Goal: Task Accomplishment & Management: Manage account settings

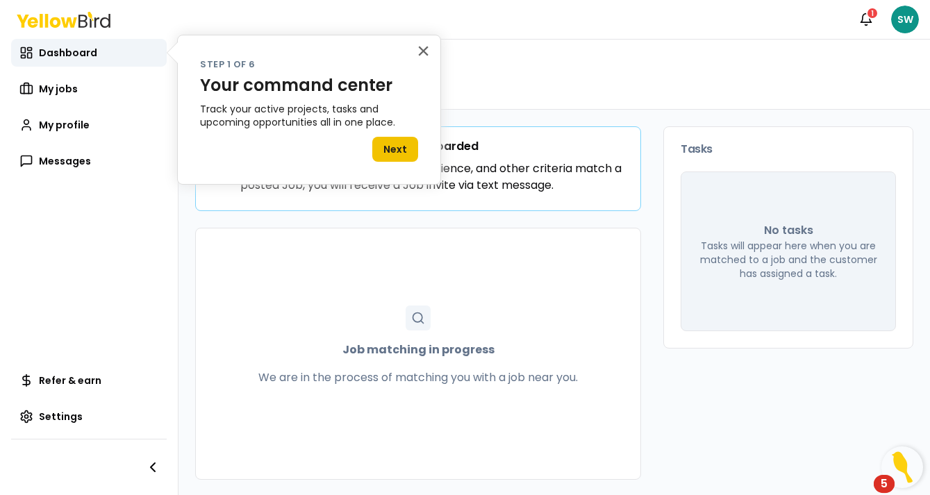
click at [400, 144] on button "Next" at bounding box center [395, 149] width 46 height 25
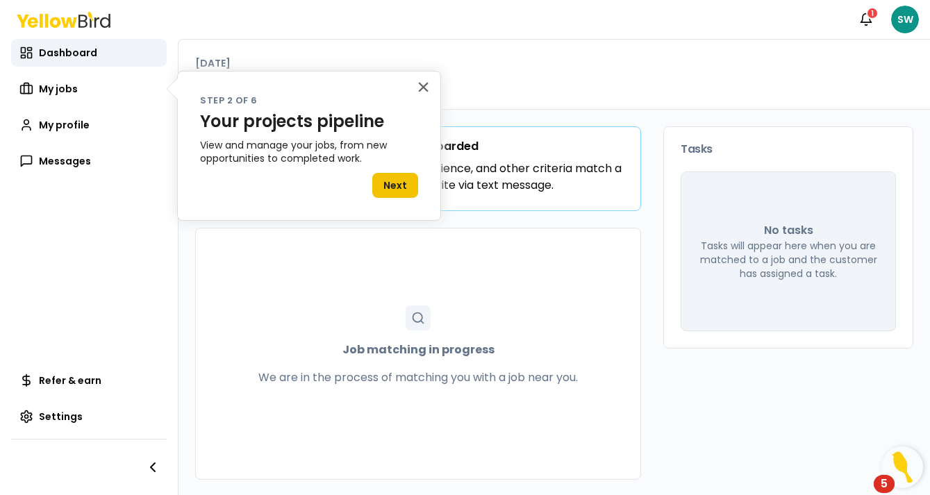
click at [399, 181] on button "Next" at bounding box center [395, 185] width 46 height 25
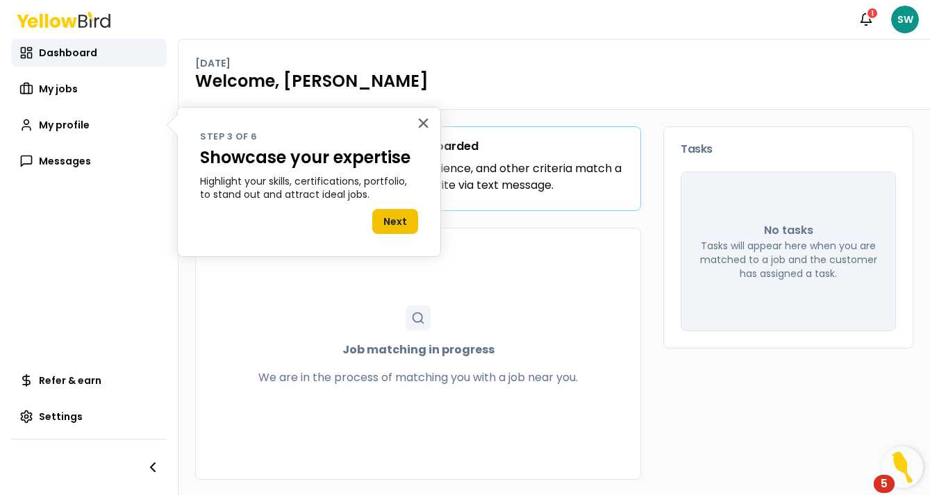
click at [402, 218] on button "Next" at bounding box center [395, 221] width 46 height 25
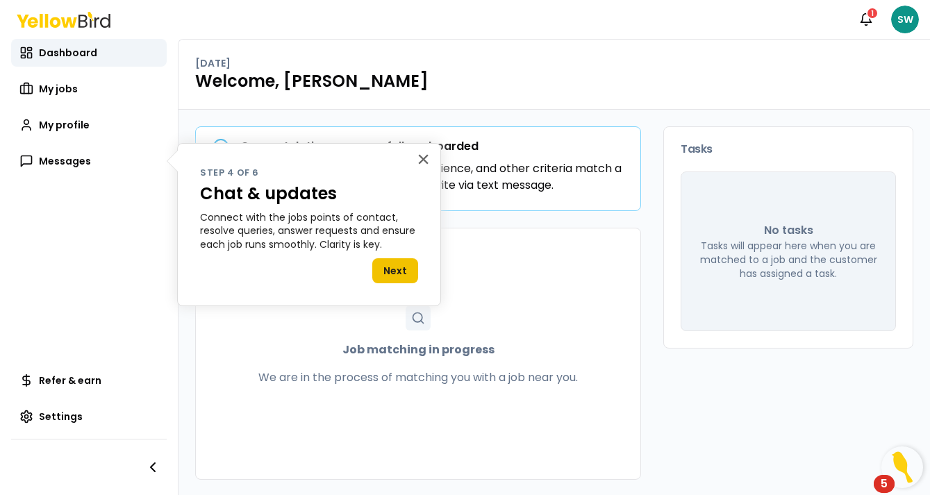
click at [399, 267] on button "Next" at bounding box center [395, 270] width 46 height 25
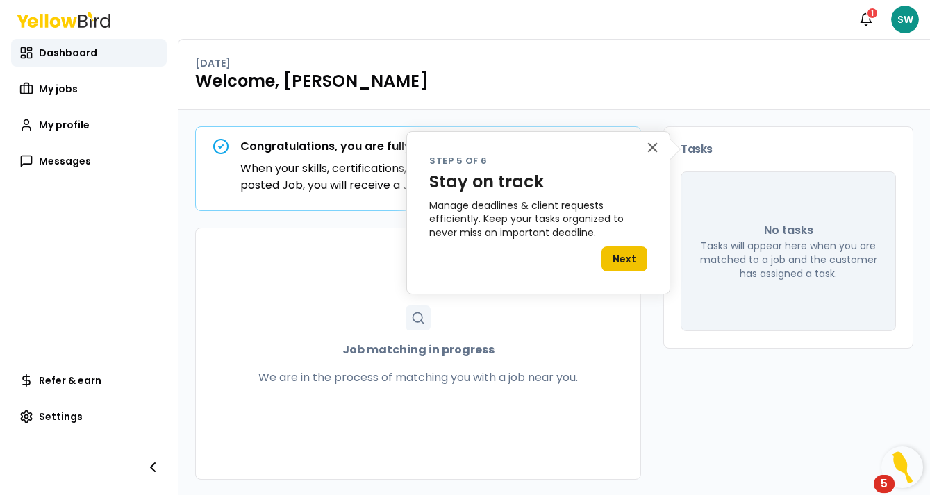
click at [625, 253] on button "Next" at bounding box center [625, 259] width 46 height 25
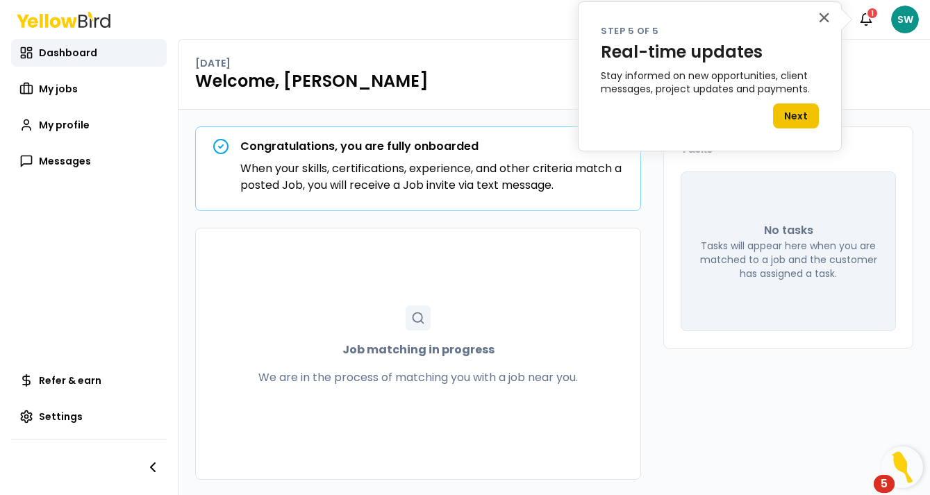
click at [800, 112] on button "Next" at bounding box center [796, 116] width 46 height 25
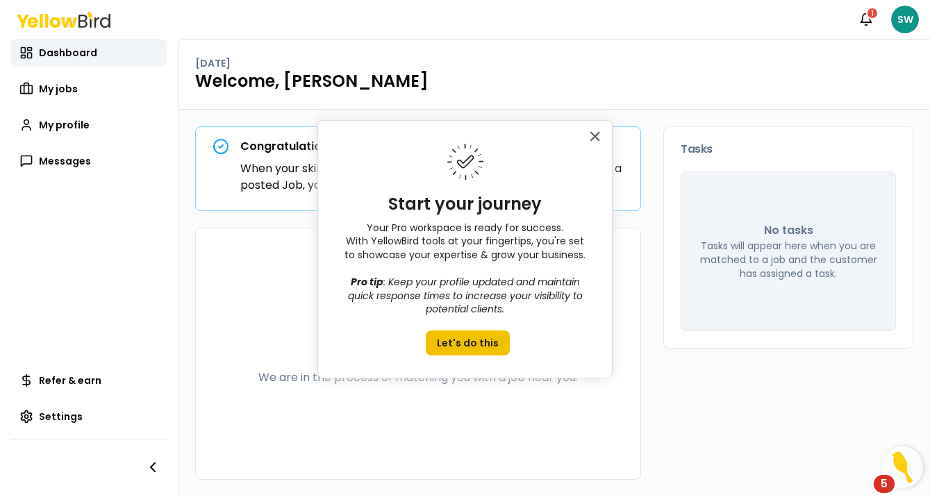
click at [471, 340] on button "Let's do this" at bounding box center [468, 343] width 84 height 25
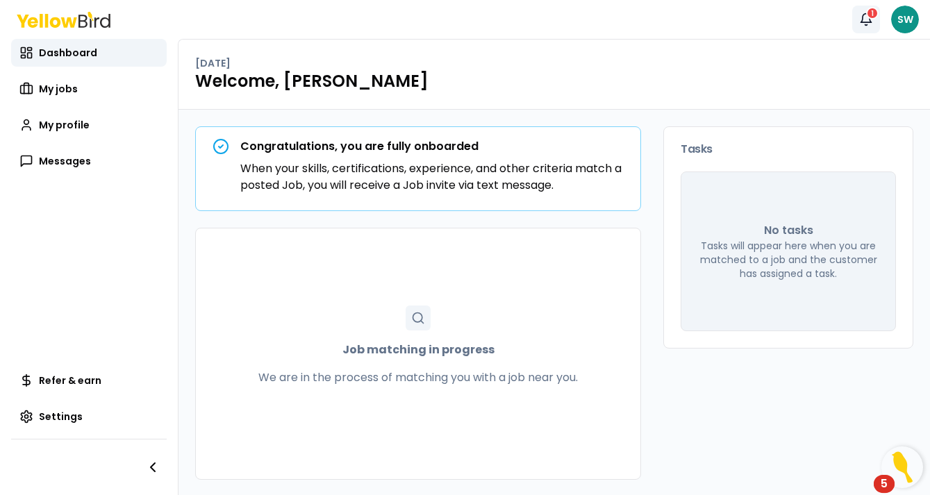
click at [870, 20] on icon "button" at bounding box center [866, 18] width 10 height 9
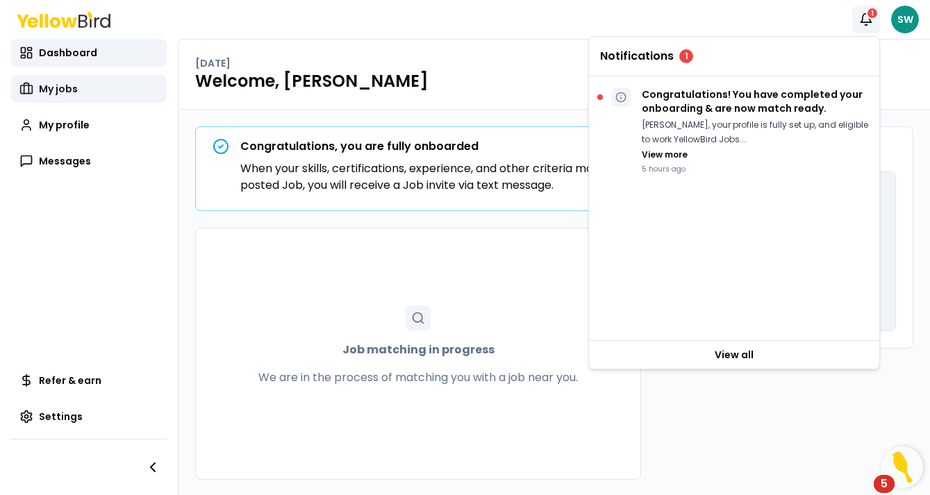
click at [56, 91] on span "My jobs" at bounding box center [58, 89] width 39 height 14
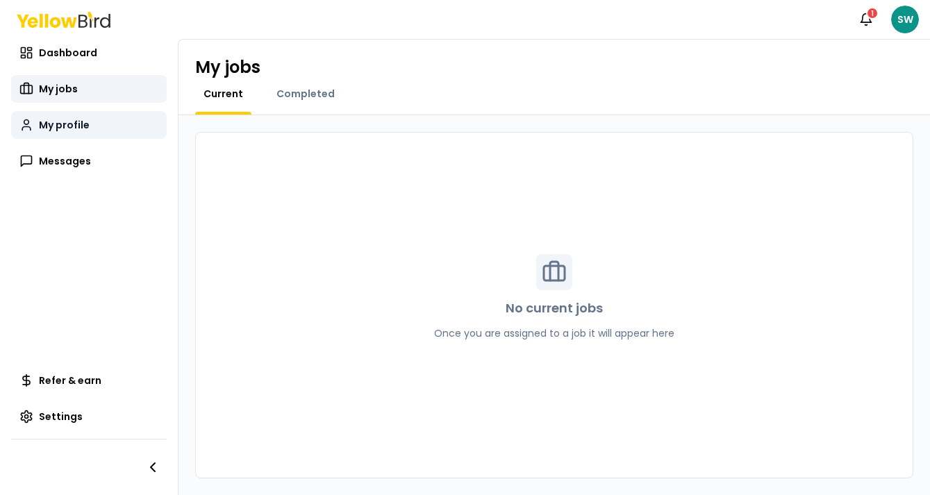
click at [63, 125] on span "My profile" at bounding box center [64, 125] width 51 height 14
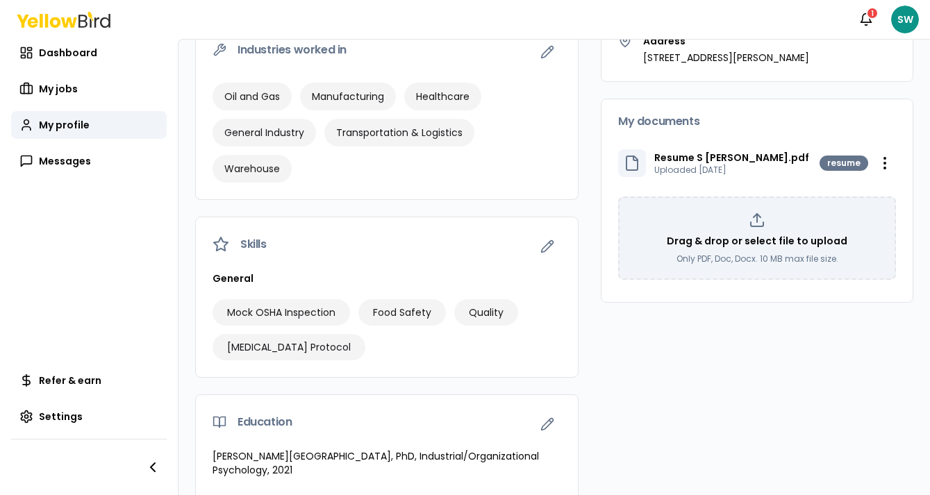
scroll to position [283, 0]
click at [547, 240] on icon "button" at bounding box center [547, 247] width 14 height 14
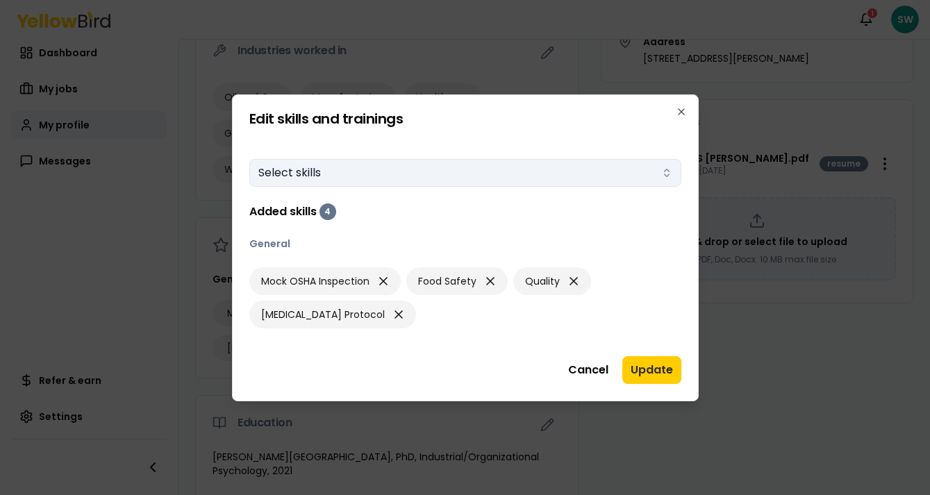
click at [636, 165] on button "Select skills" at bounding box center [465, 173] width 432 height 28
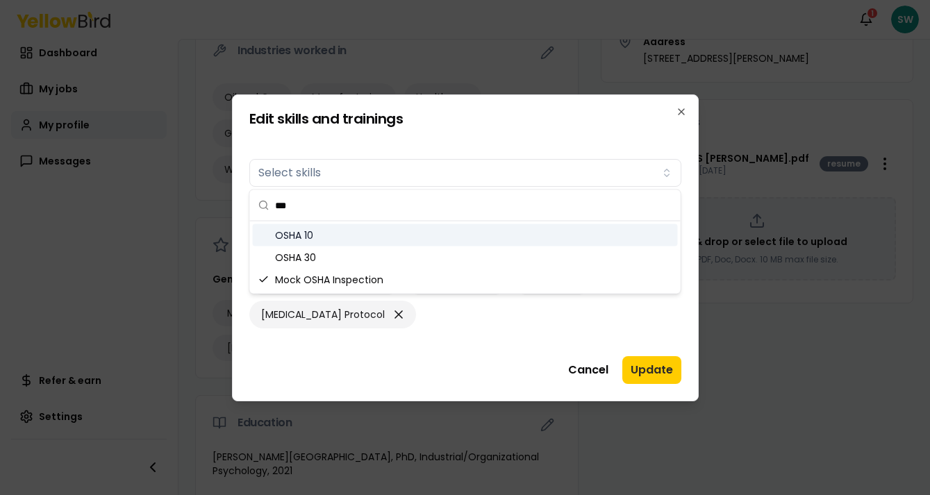
type input "***"
click at [575, 241] on div "OSHA 10" at bounding box center [465, 235] width 425 height 22
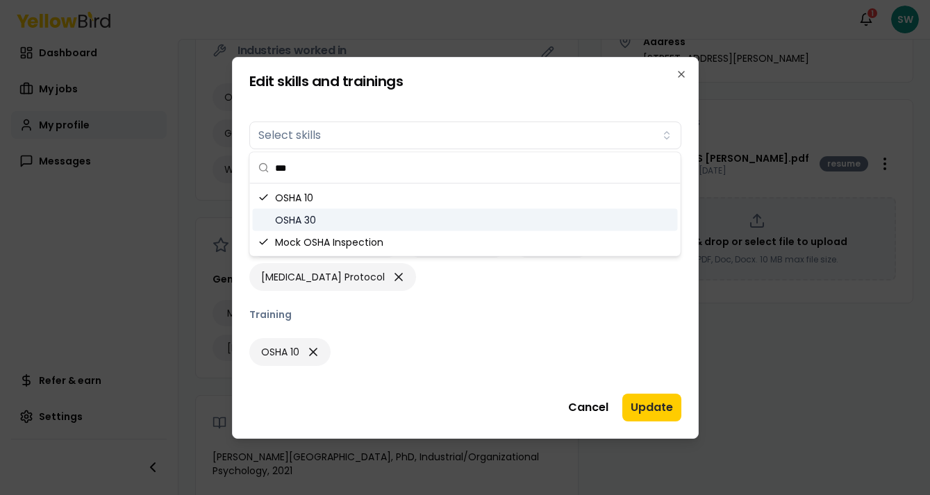
click at [558, 223] on div "OSHA 30" at bounding box center [465, 220] width 425 height 22
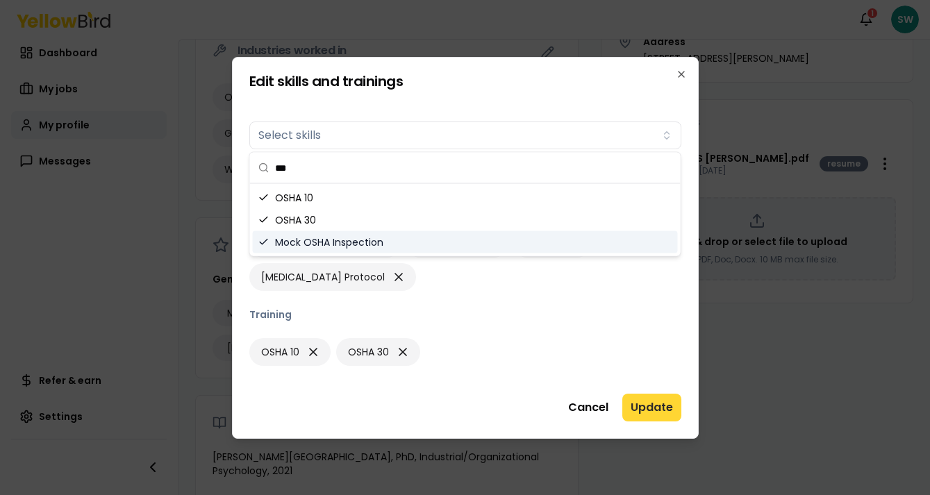
click at [656, 400] on button "Update" at bounding box center [651, 408] width 59 height 28
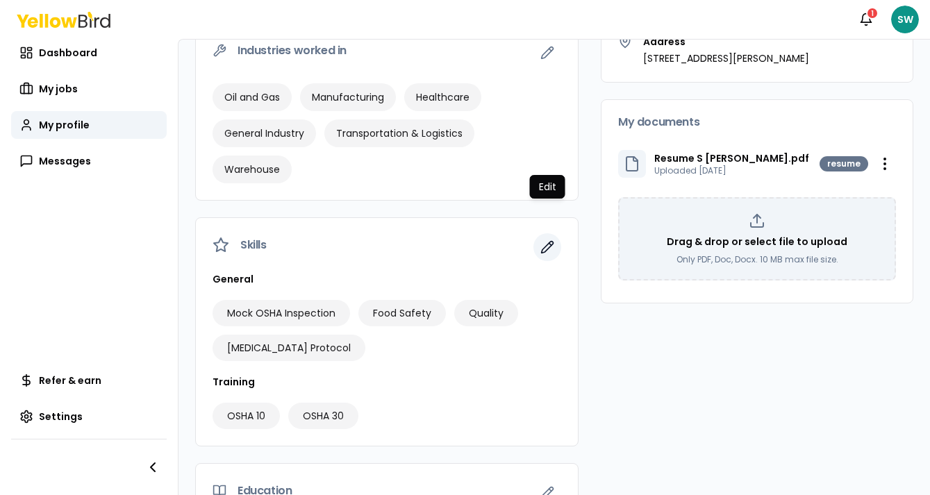
click at [551, 243] on icon "button" at bounding box center [550, 244] width 2 height 2
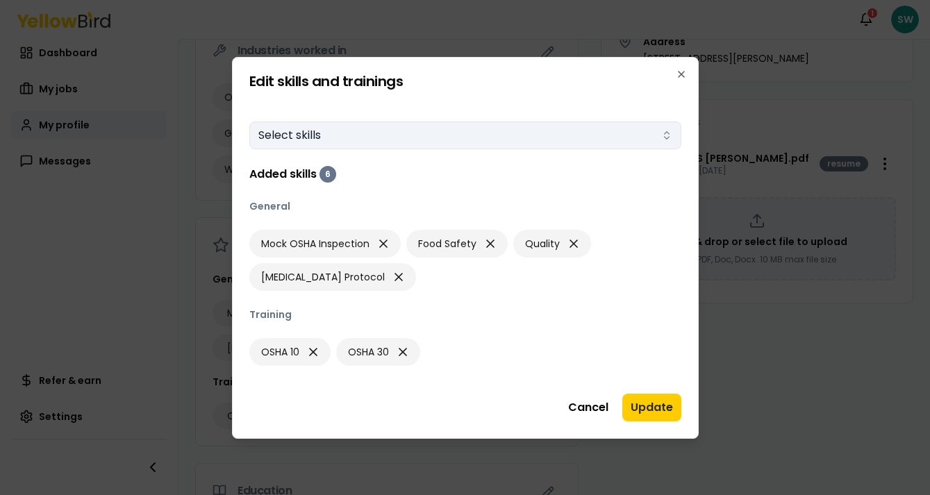
click at [391, 140] on button "Select skills" at bounding box center [465, 136] width 432 height 28
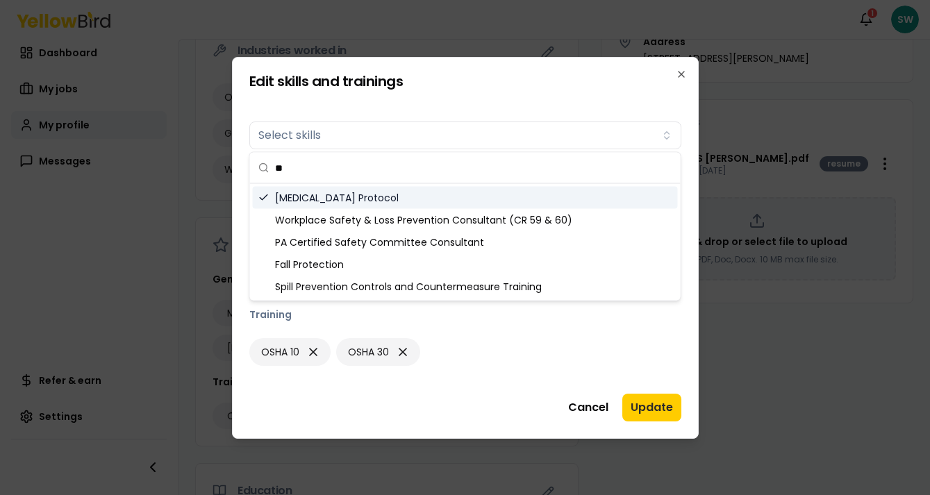
type input "*"
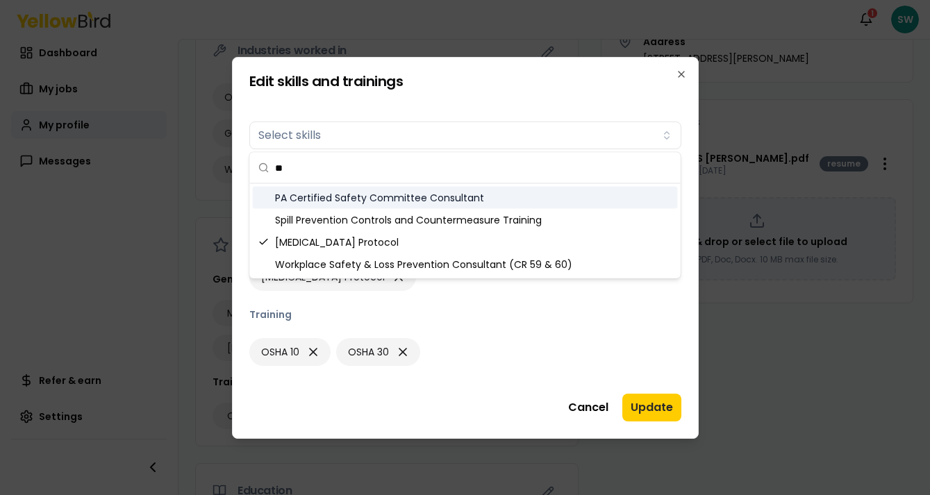
type input "*"
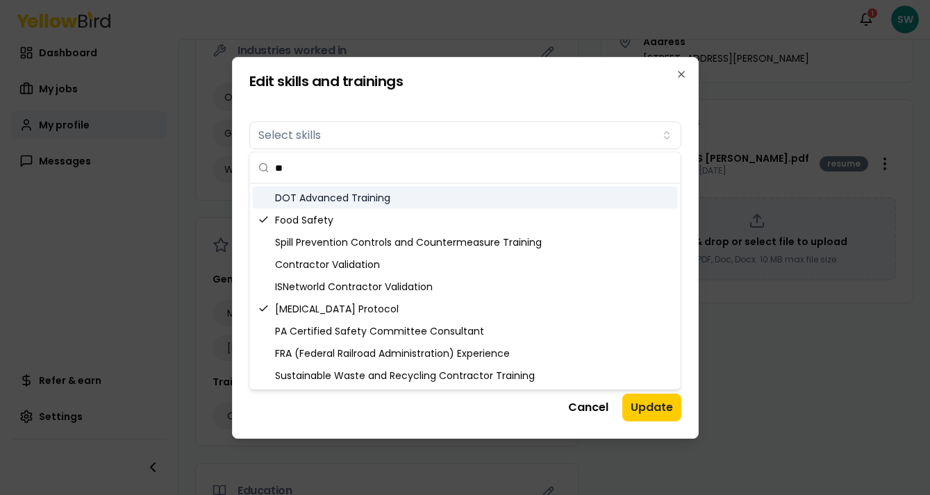
type input "*"
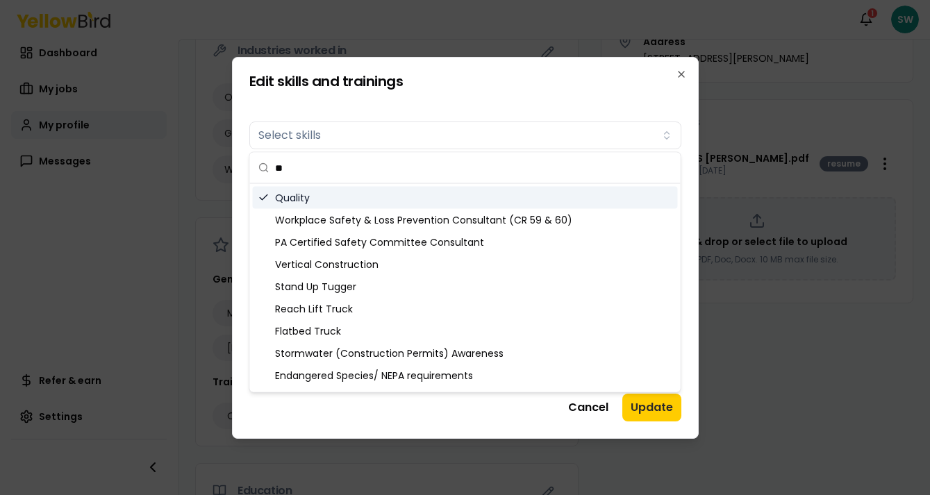
type input "*"
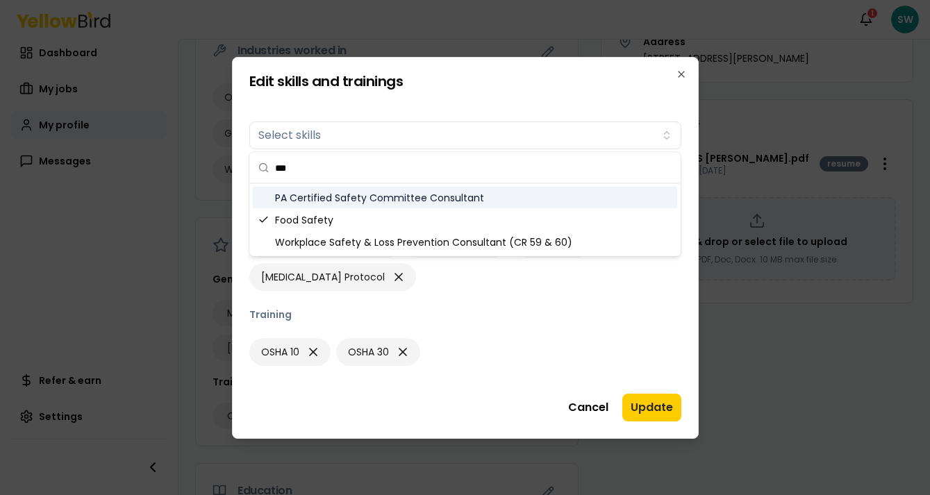
scroll to position [0, 0]
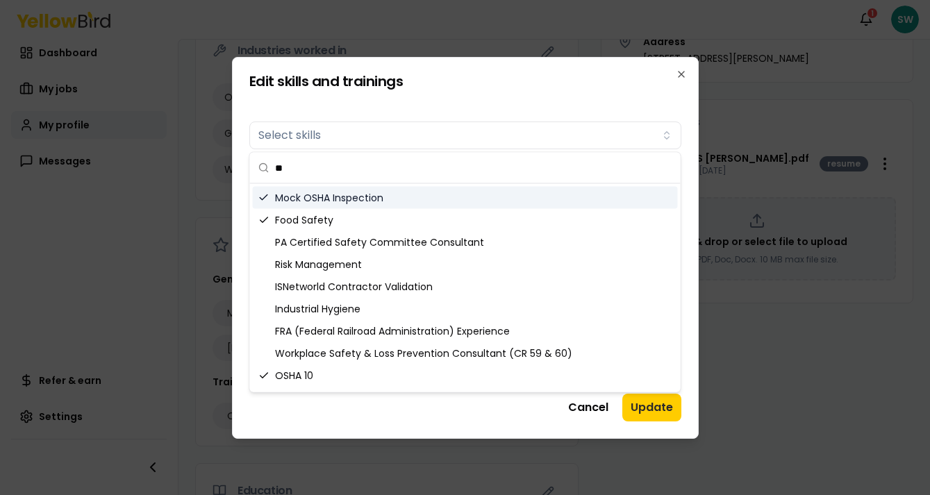
type input "*"
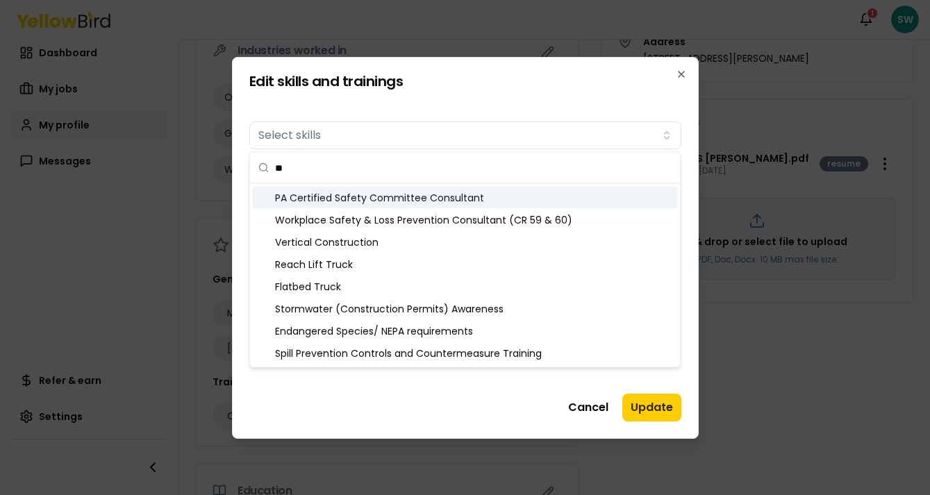
type input "*"
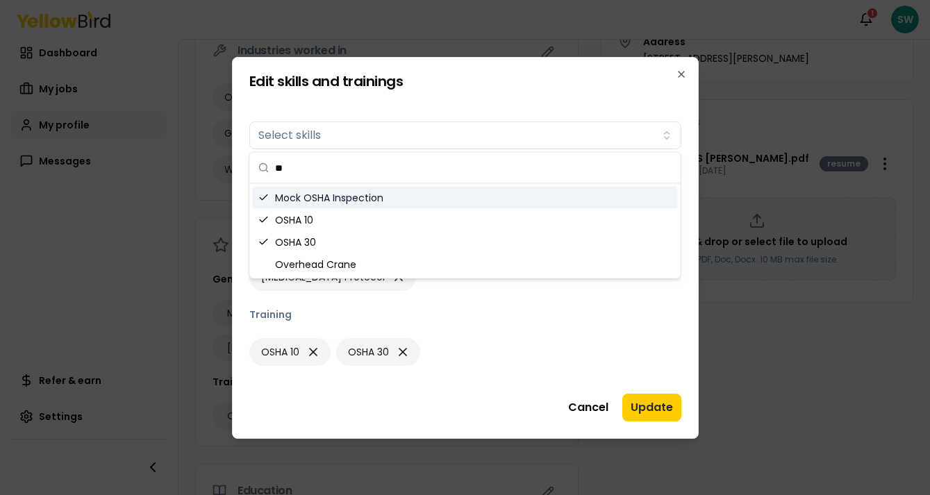
type input "*"
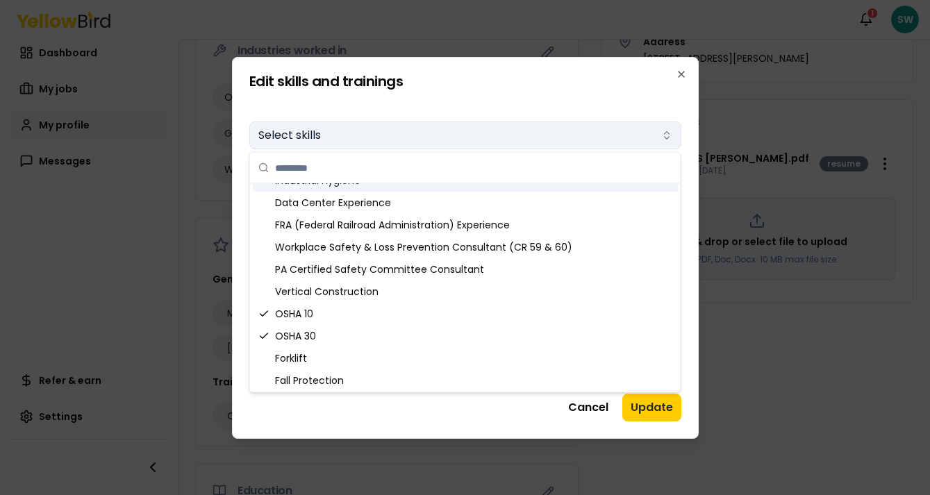
click at [399, 129] on button "Select skills" at bounding box center [465, 136] width 432 height 28
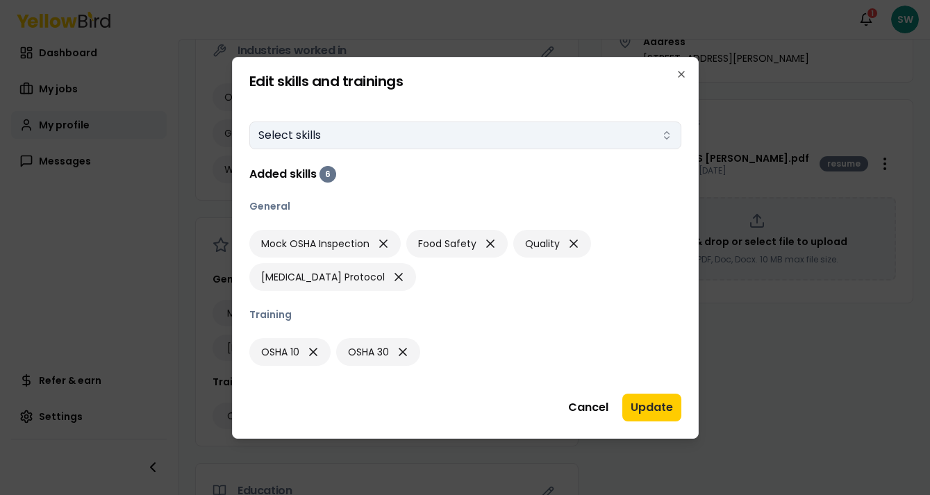
click at [399, 132] on button "Select skills" at bounding box center [465, 136] width 432 height 28
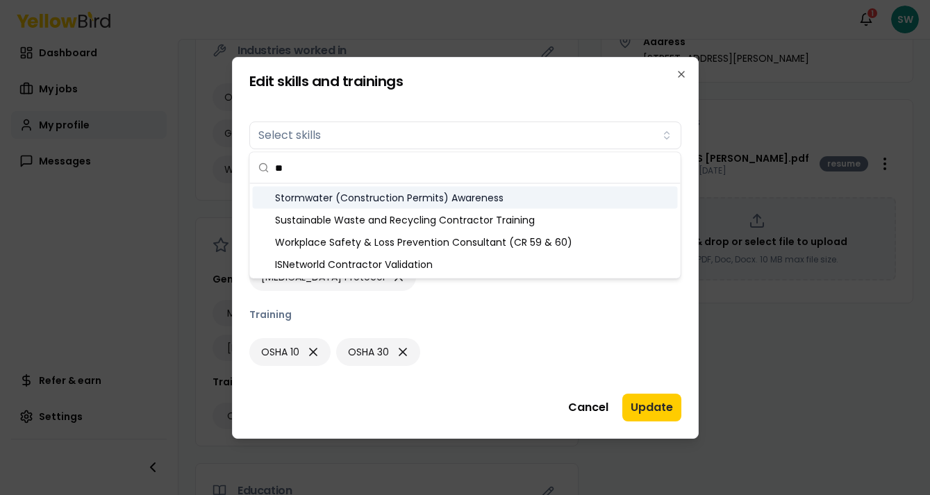
type input "*"
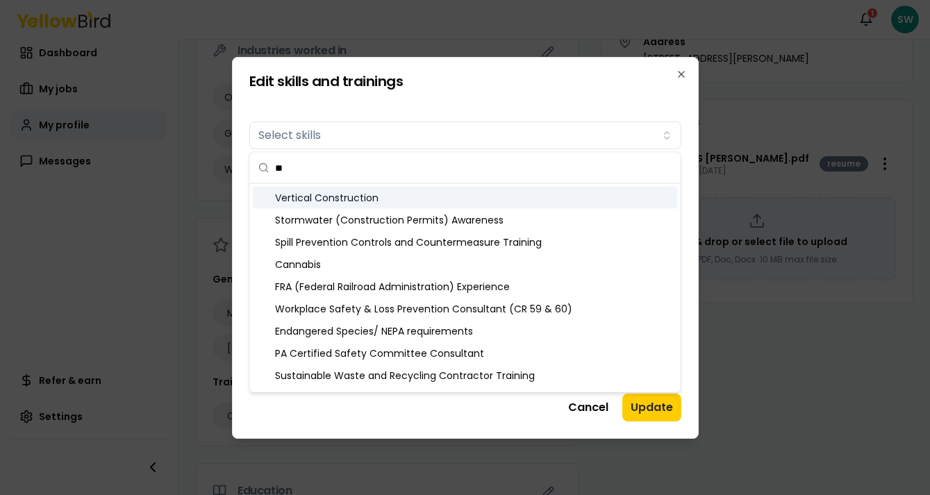
scroll to position [39, 0]
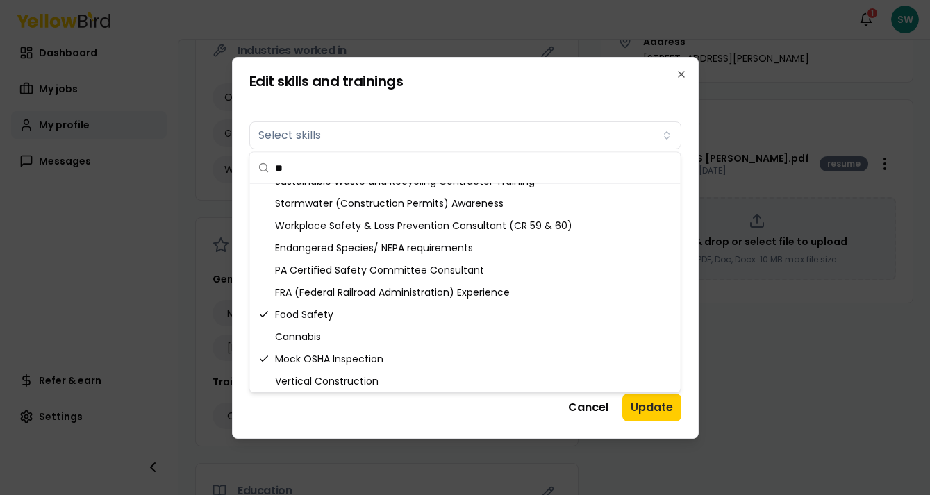
type input "*"
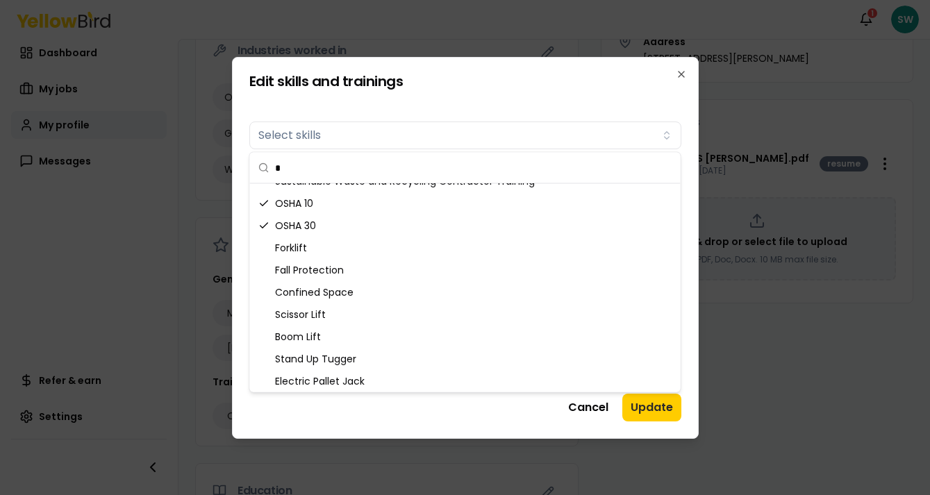
scroll to position [0, 0]
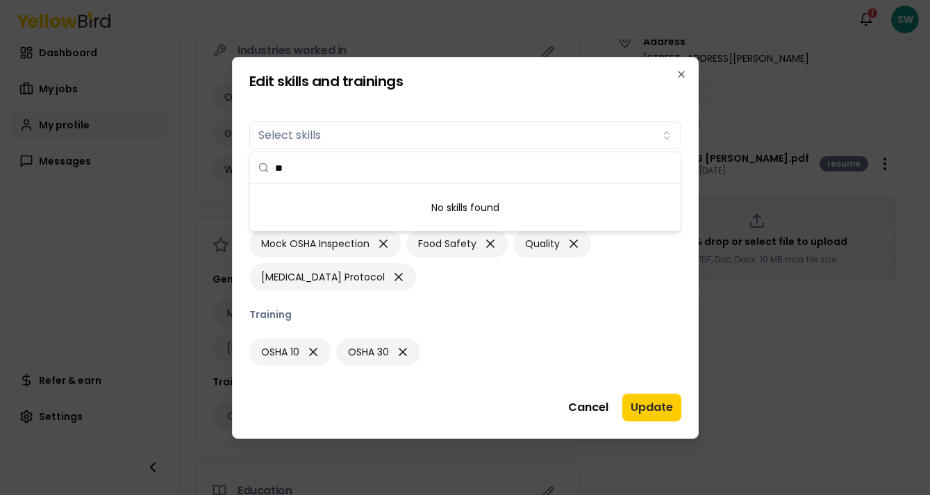
type input "*"
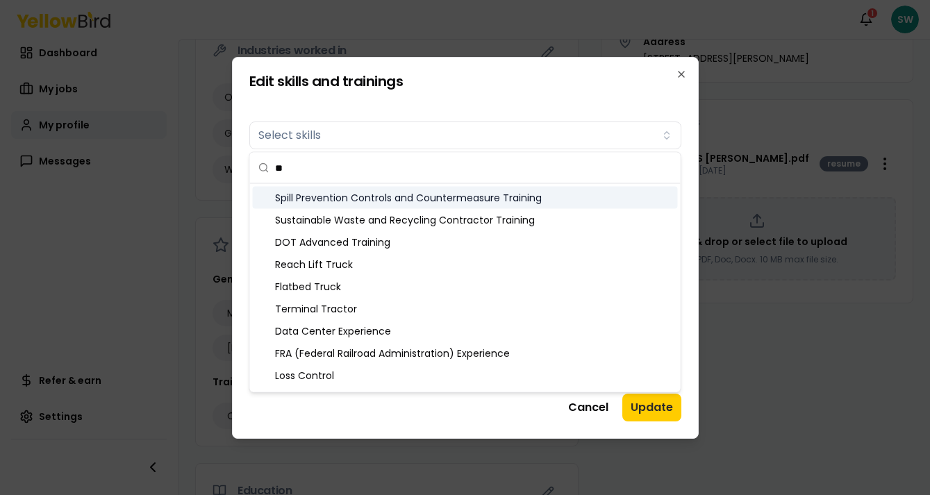
type input "*"
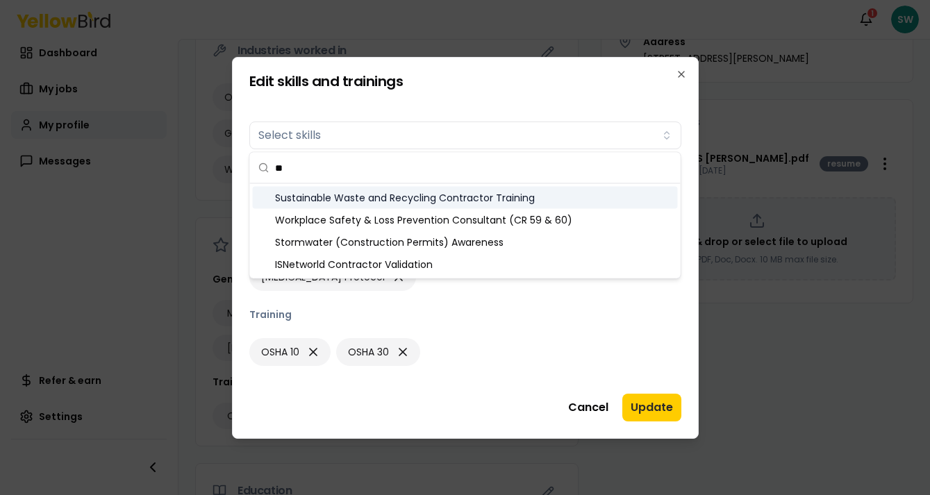
type input "*"
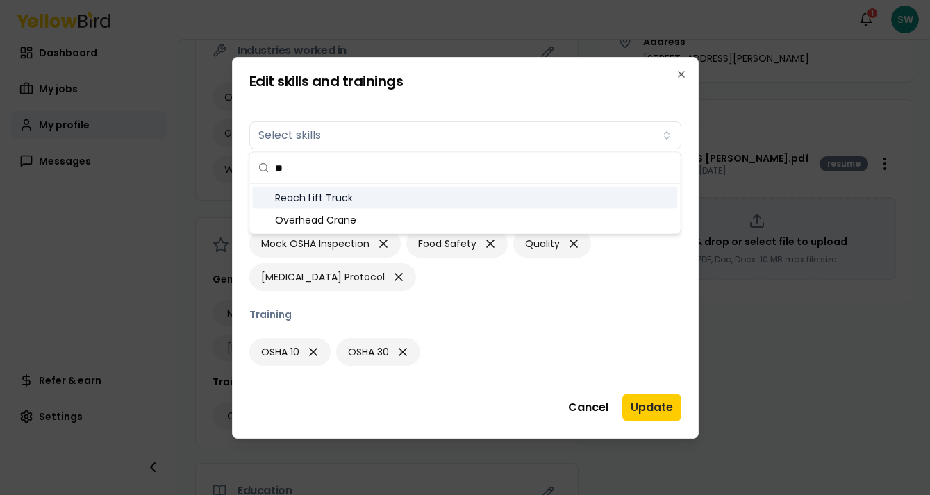
type input "*"
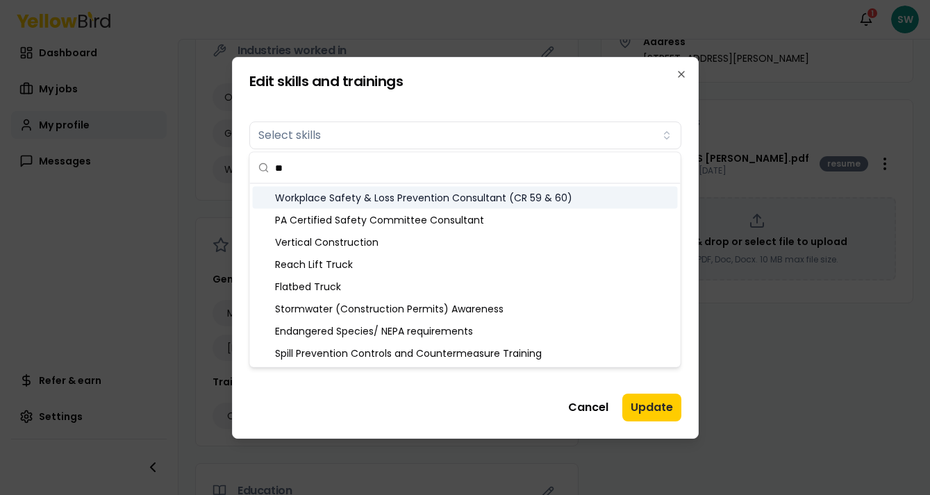
type input "*"
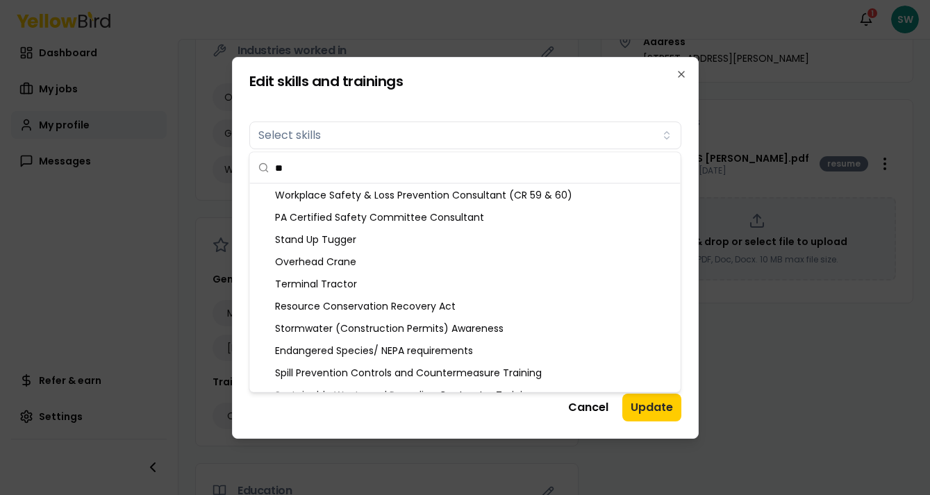
type input "*"
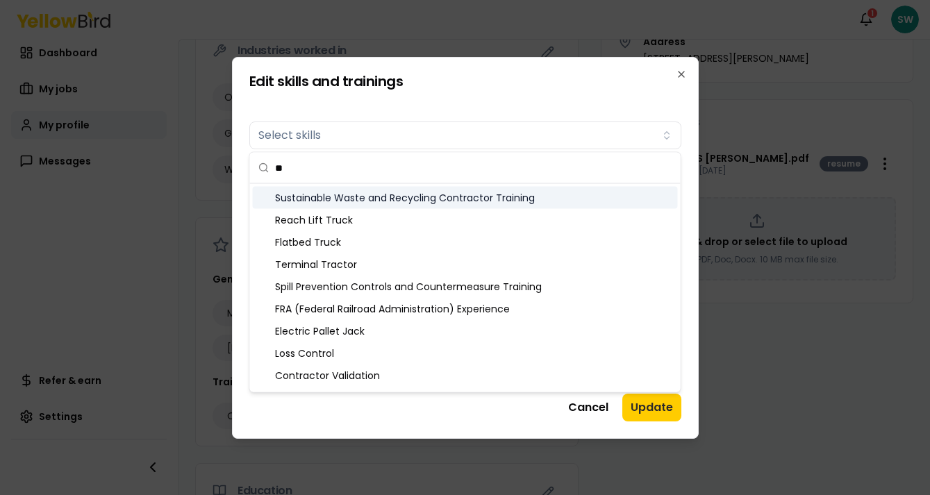
type input "*"
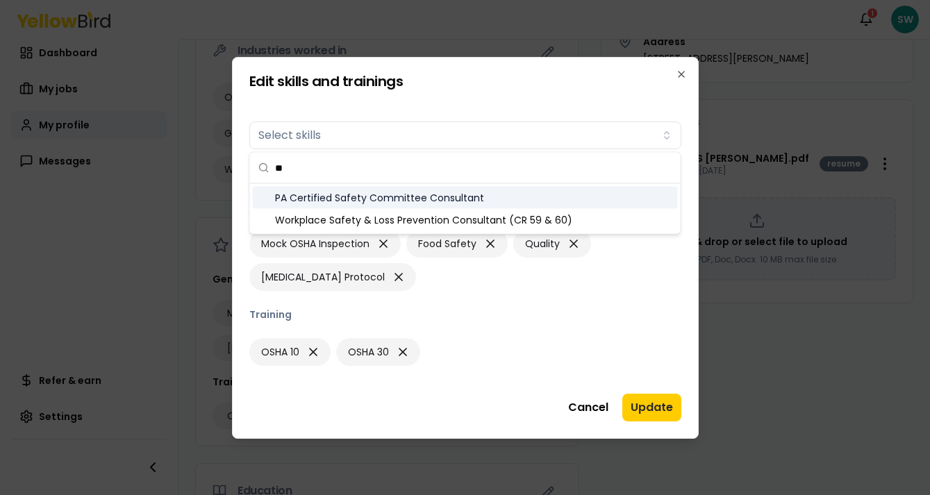
type input "*"
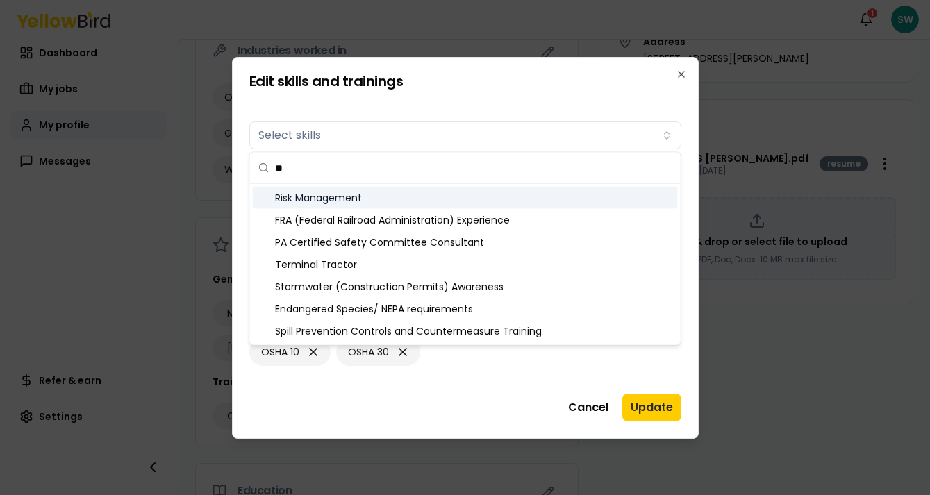
type input "*"
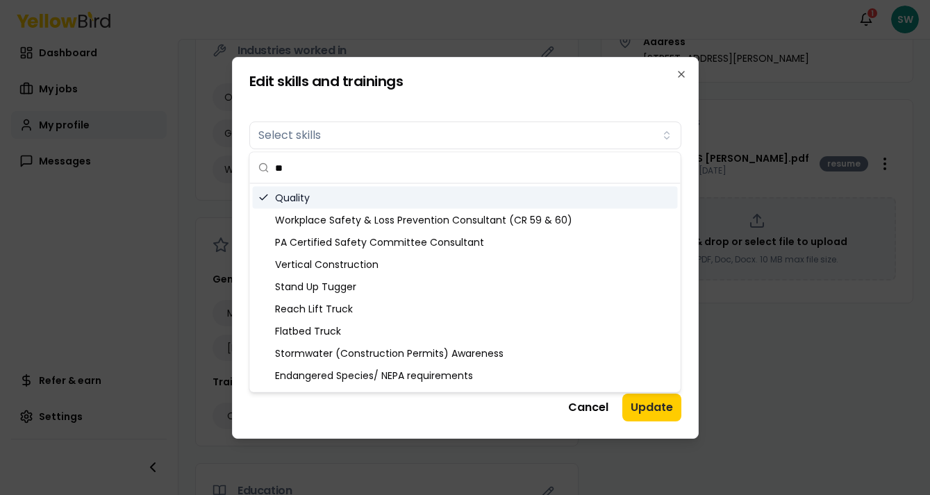
type input "*"
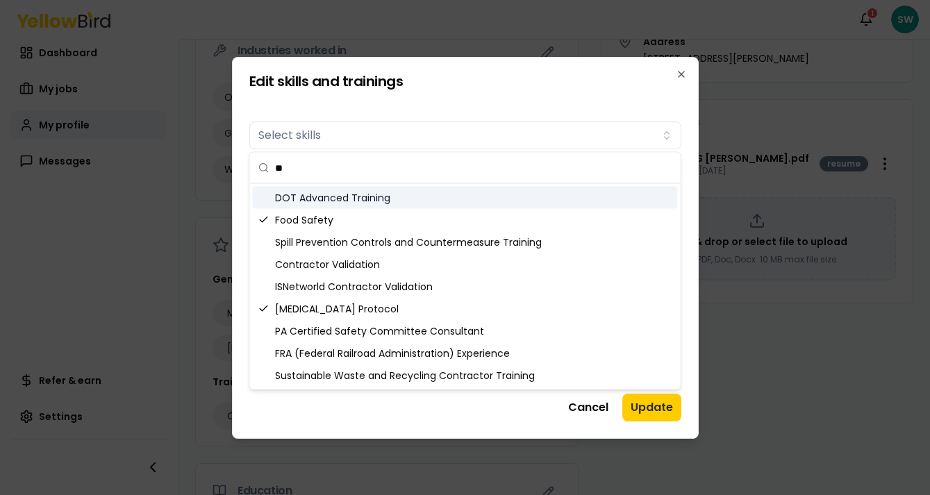
type input "*"
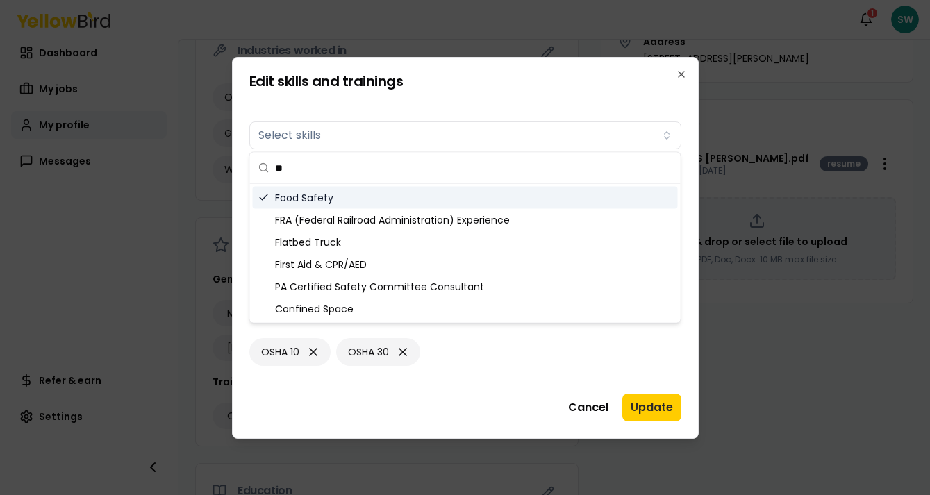
type input "*"
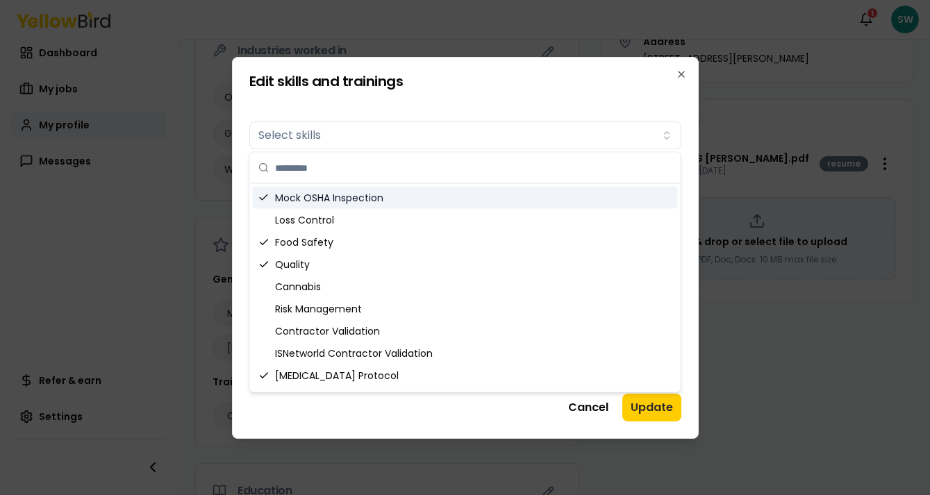
click at [145, 331] on div at bounding box center [465, 247] width 930 height 495
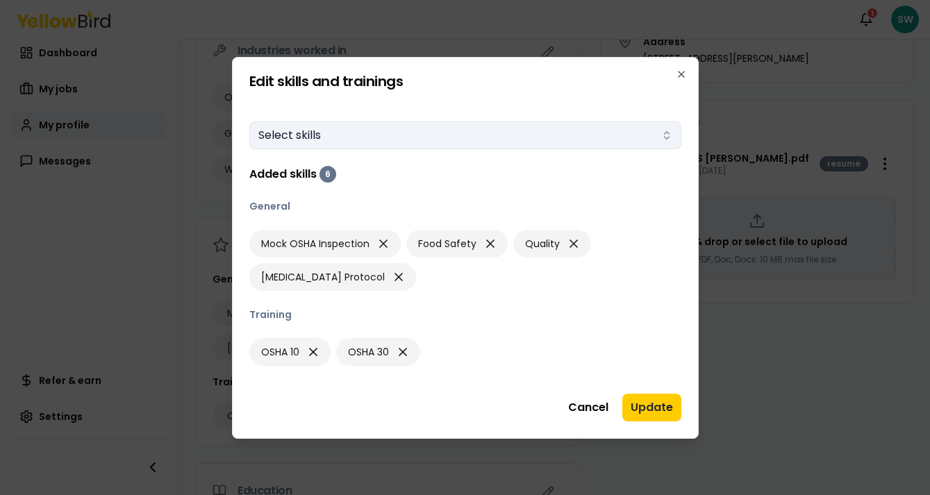
click at [431, 137] on button "Select skills" at bounding box center [465, 136] width 432 height 28
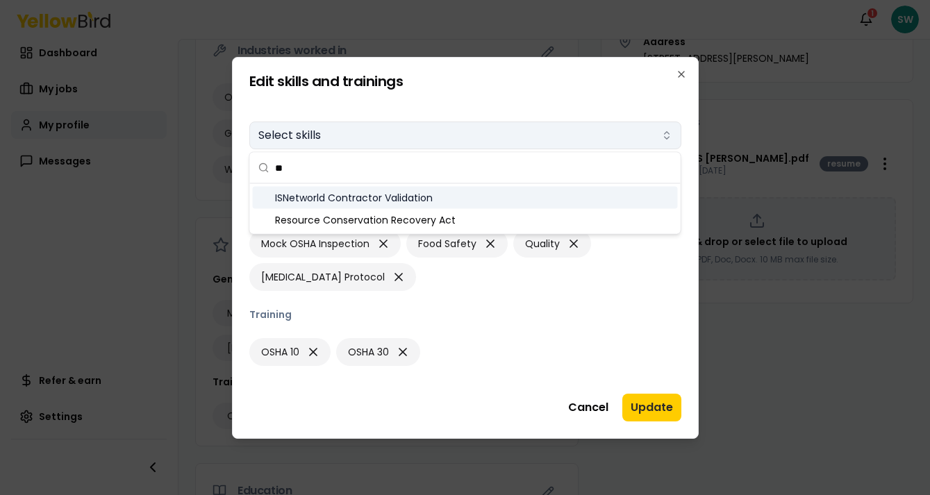
type input "*"
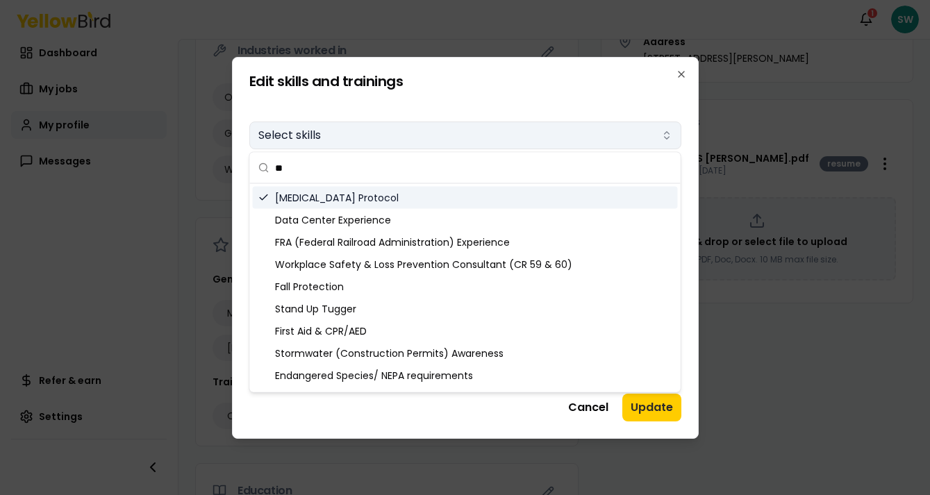
type input "*"
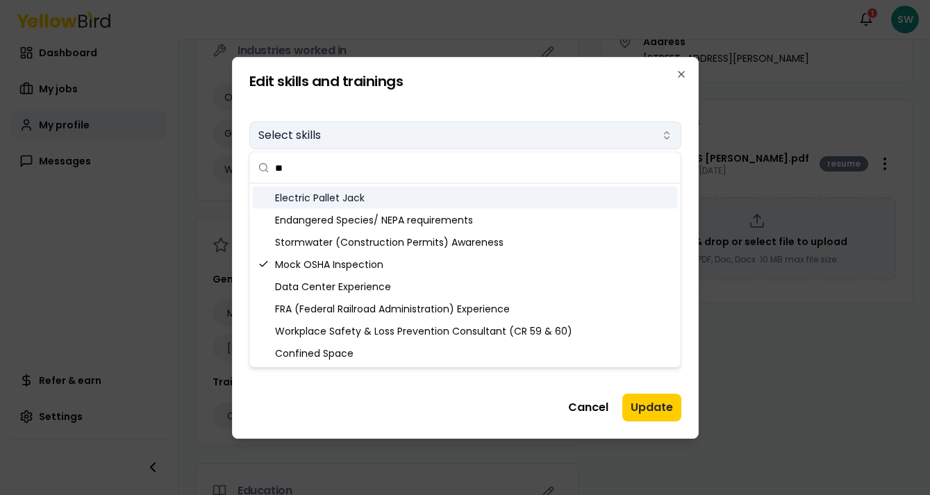
type input "*"
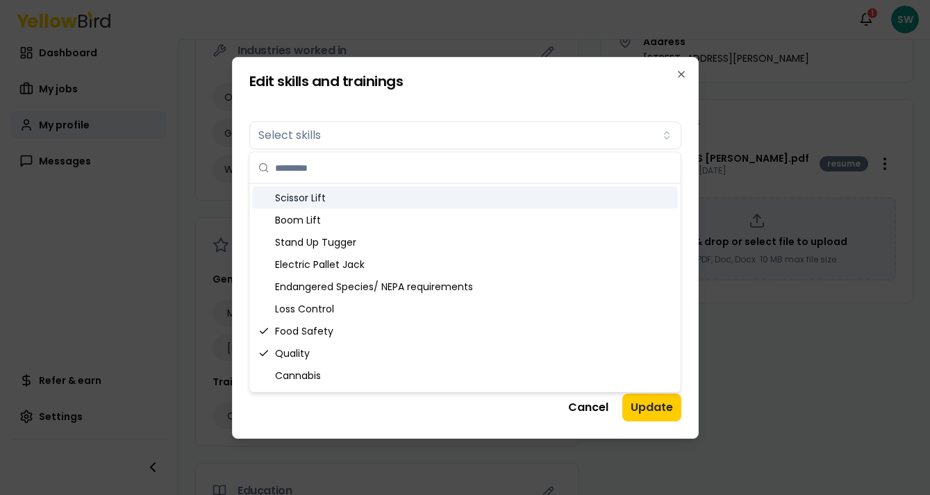
type input "*"
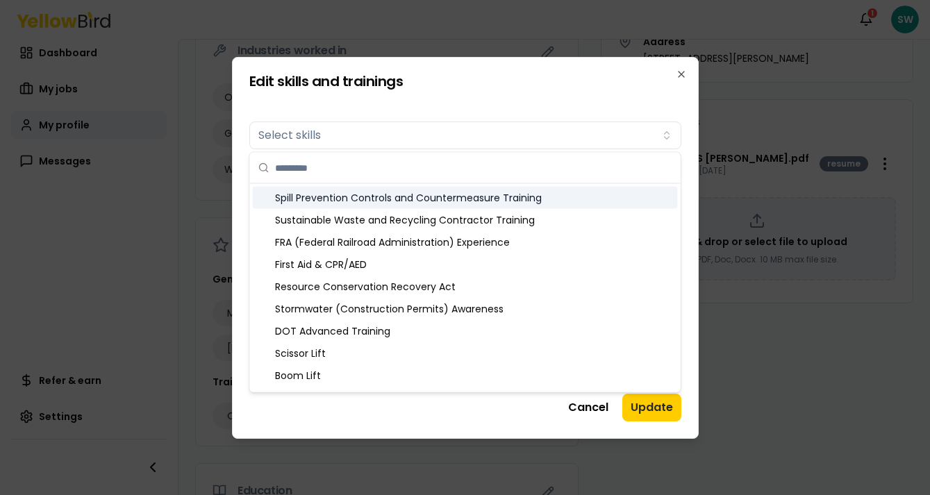
type input "*"
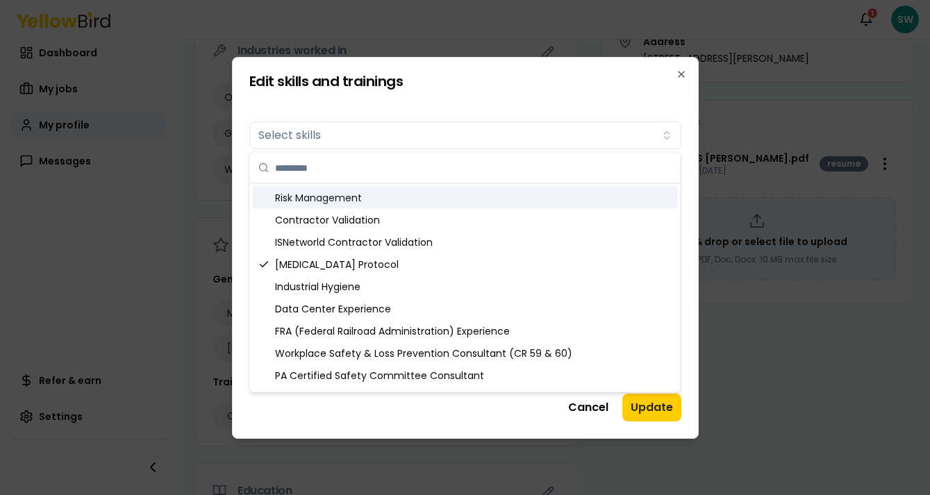
scroll to position [172, 0]
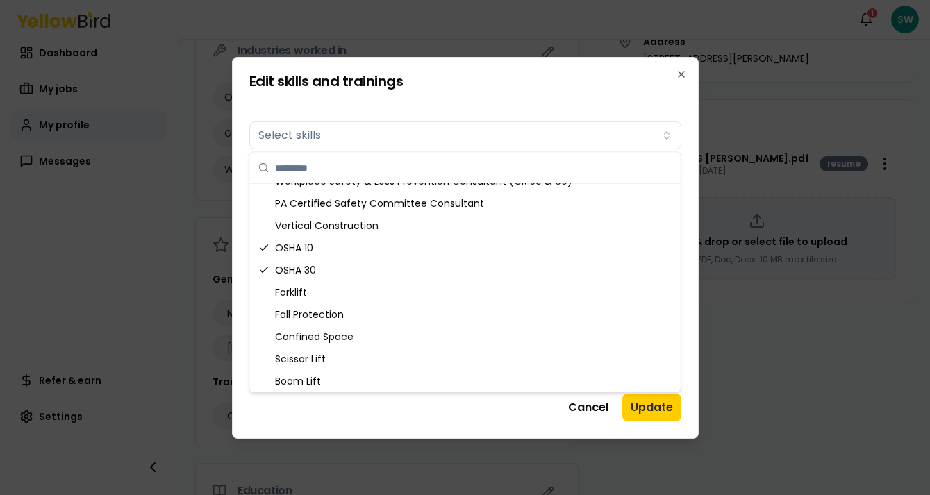
type input "*"
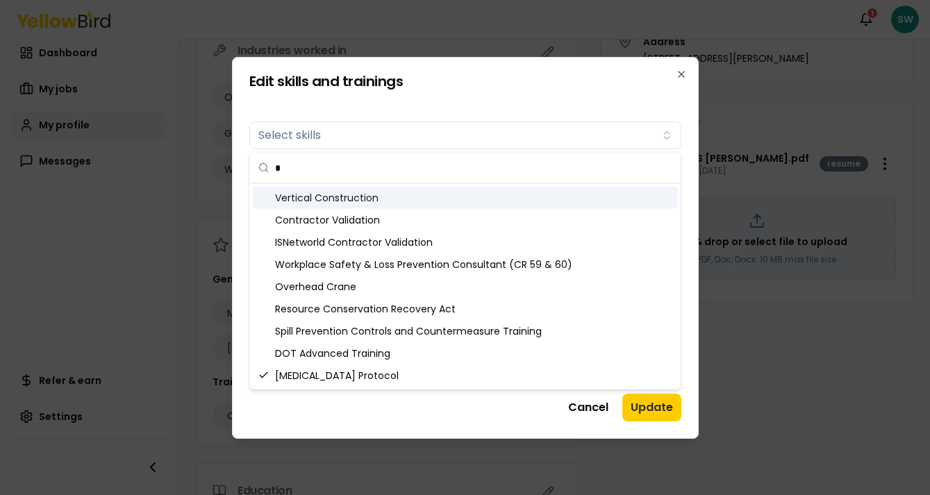
scroll to position [0, 0]
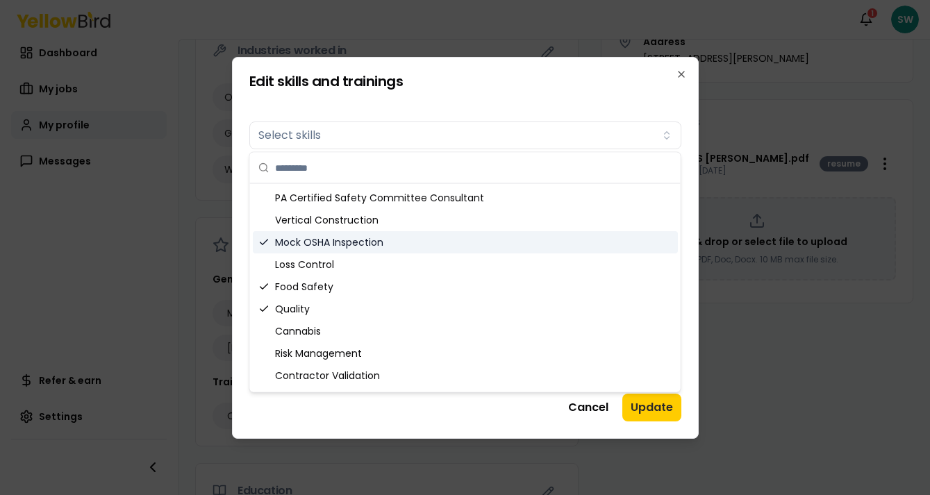
type input "*"
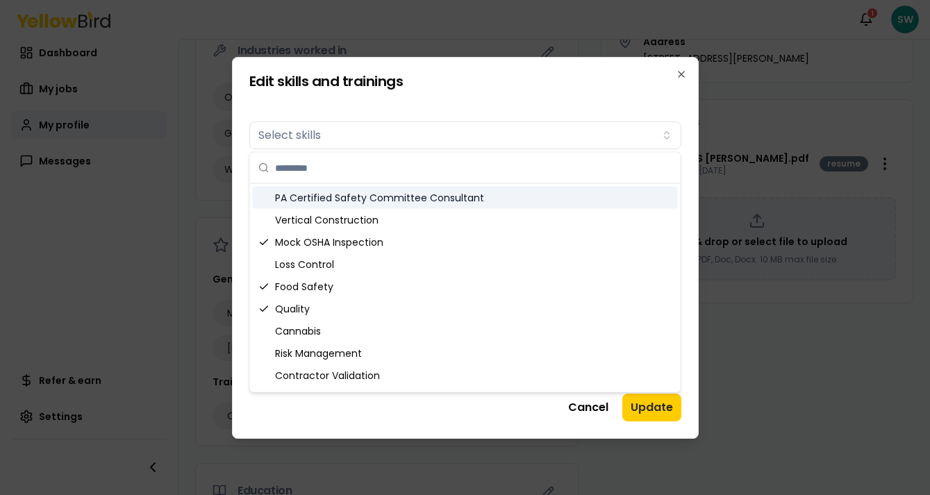
type input "*"
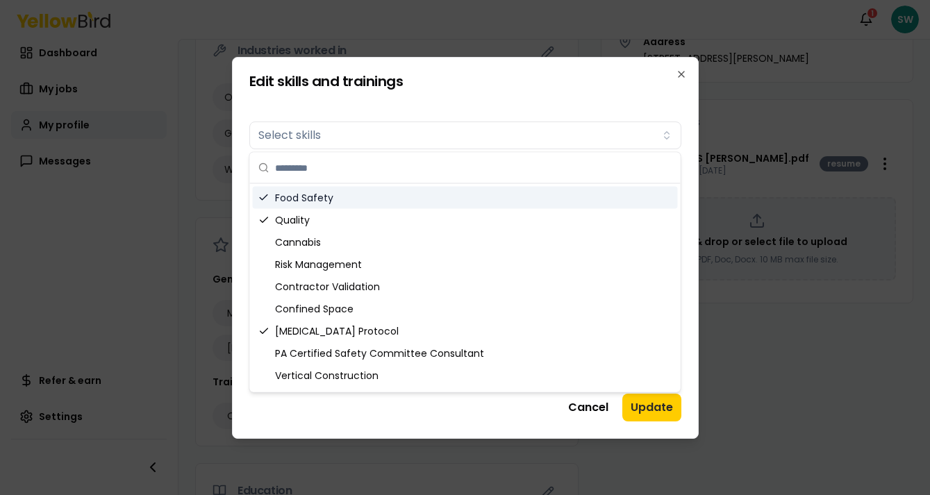
type input "*"
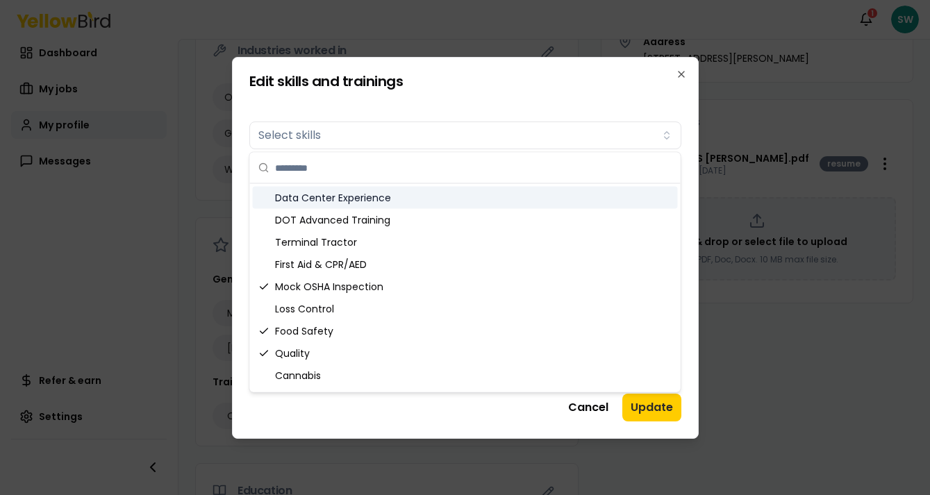
type input "*"
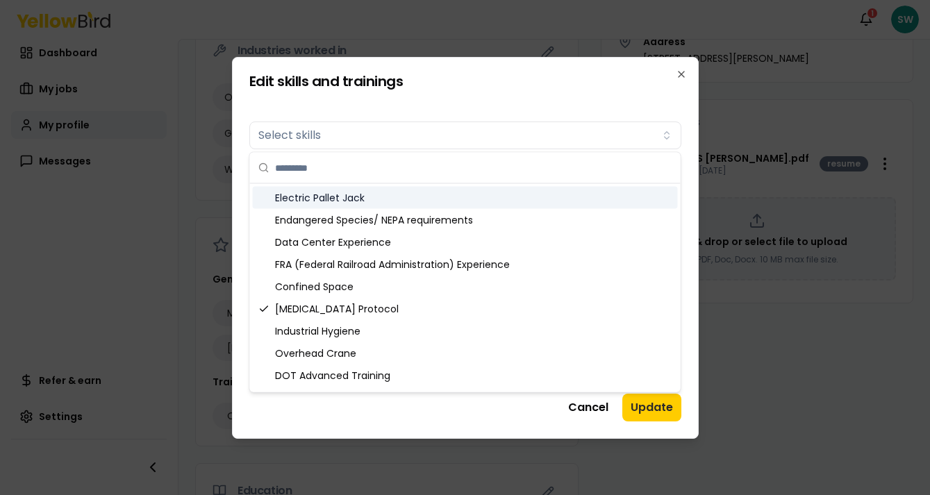
type input "*"
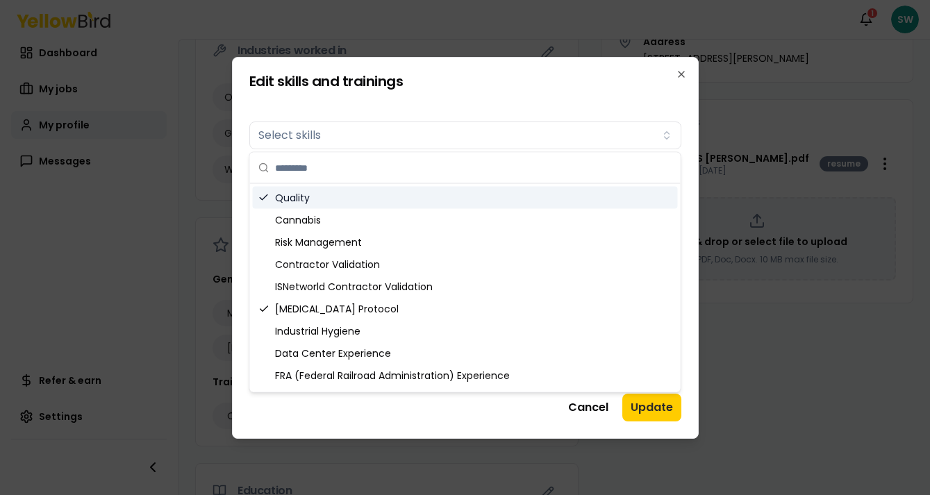
type input "*"
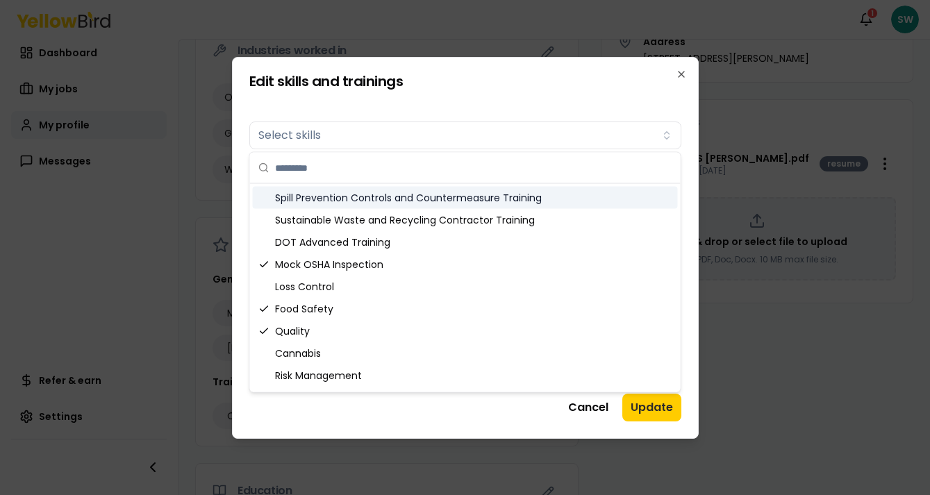
type input "*"
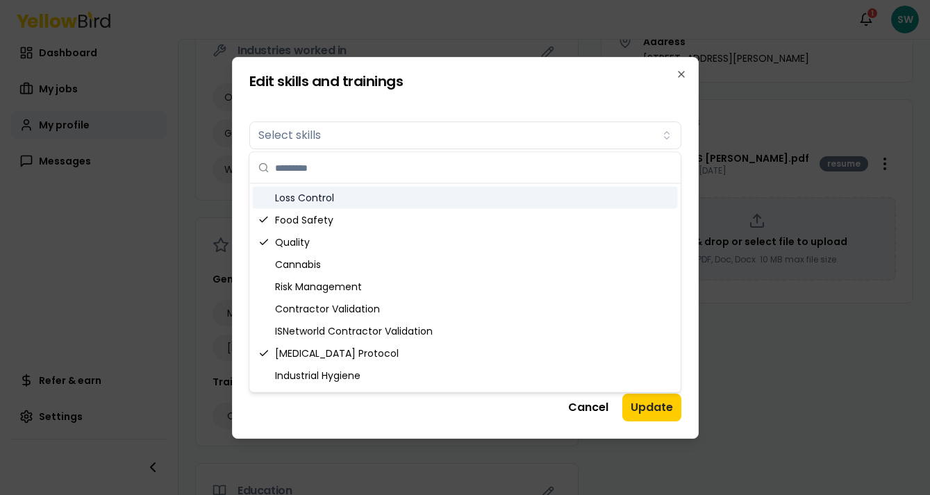
type input "*"
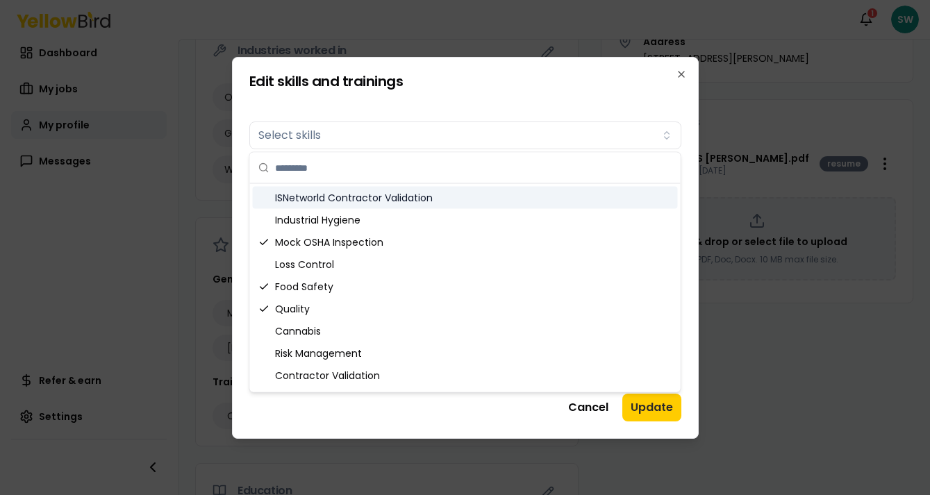
type input "*"
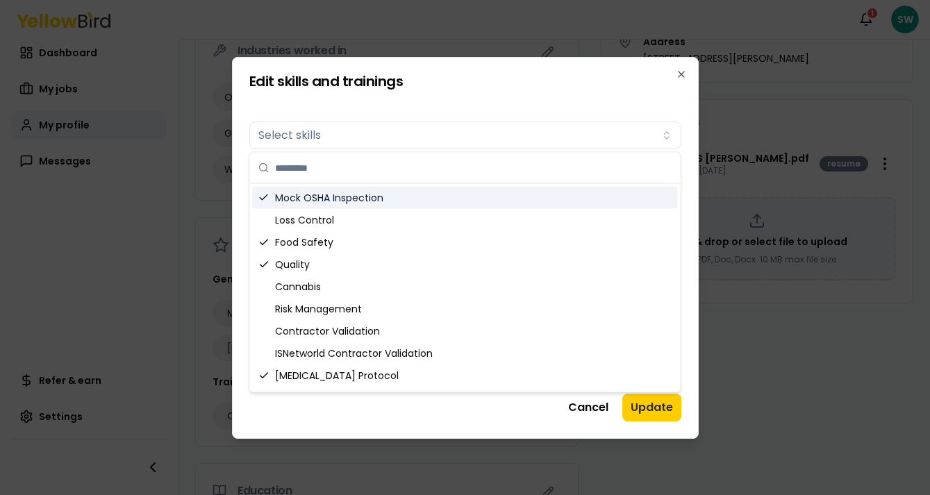
scroll to position [328, 0]
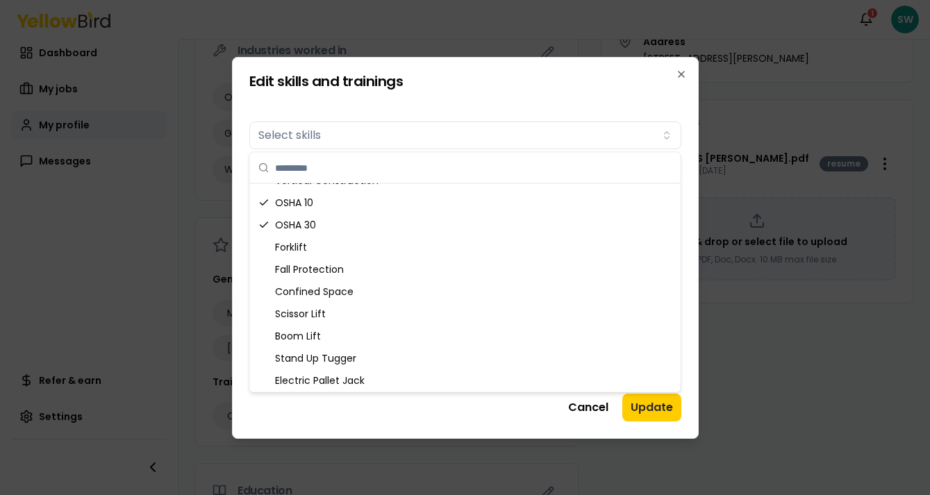
type input "*"
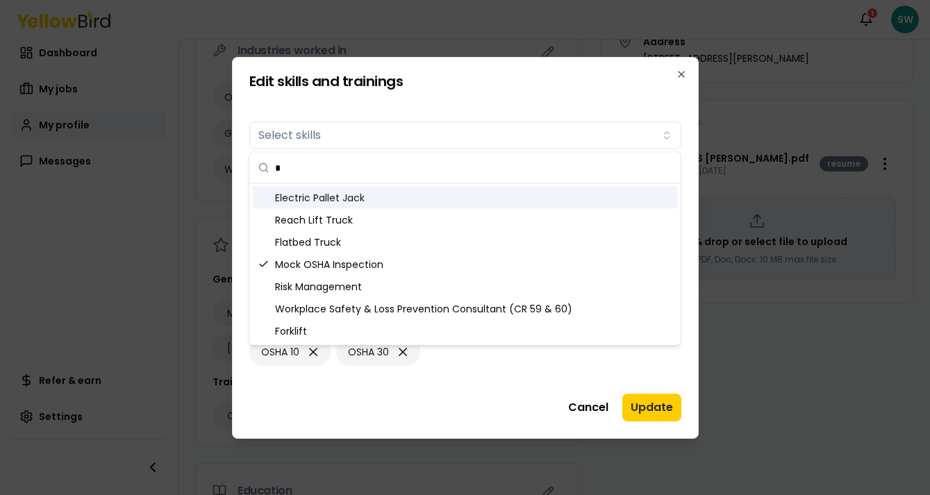
scroll to position [0, 0]
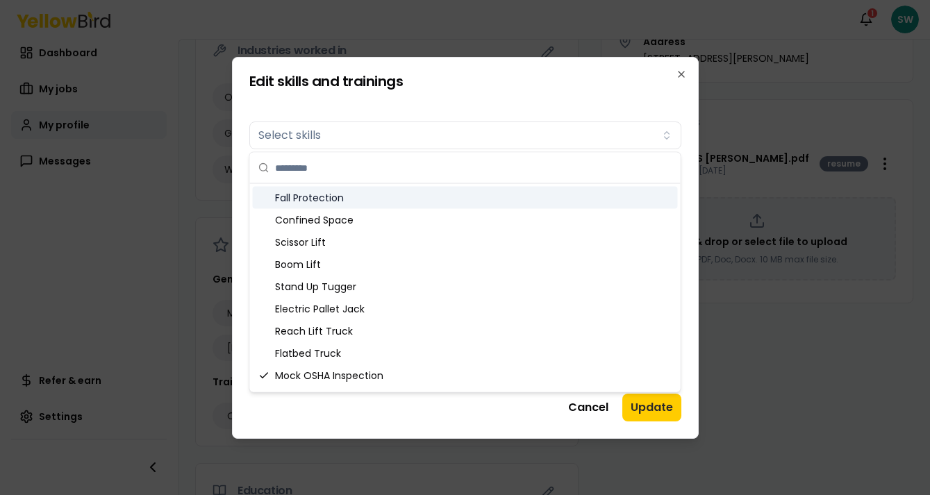
type input "*"
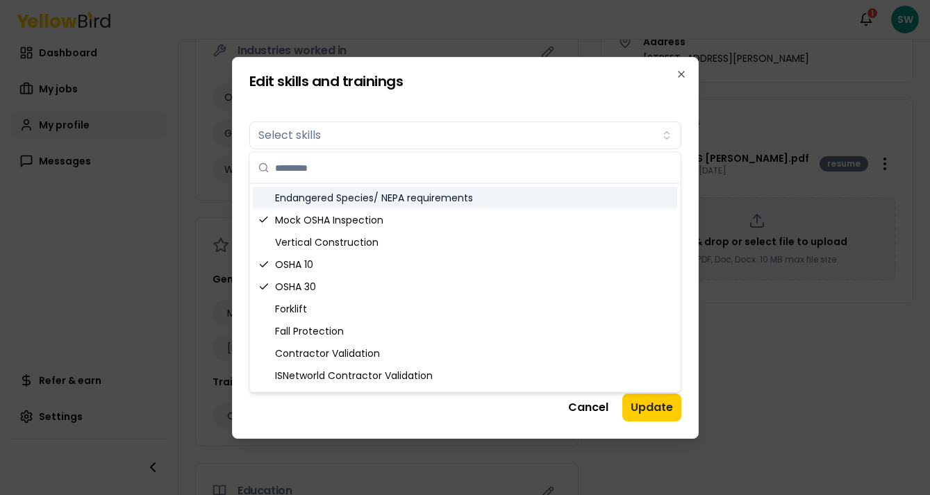
type input "*"
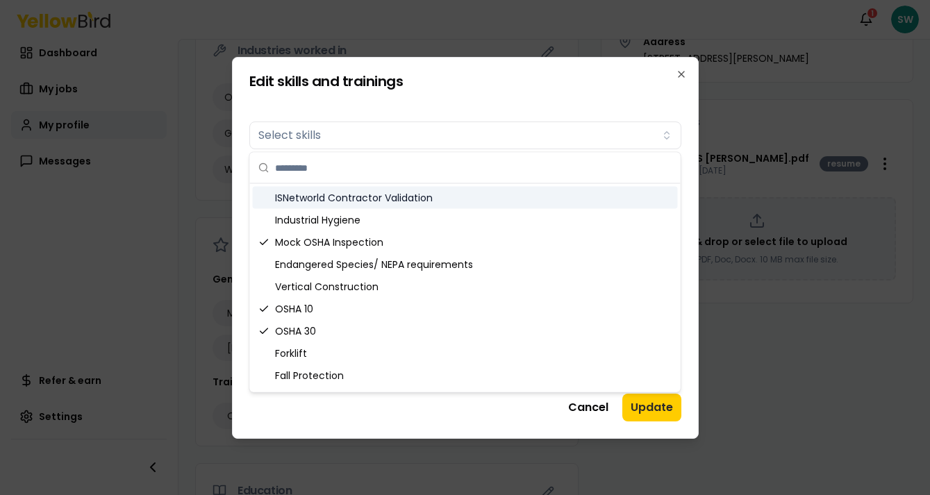
type input "*"
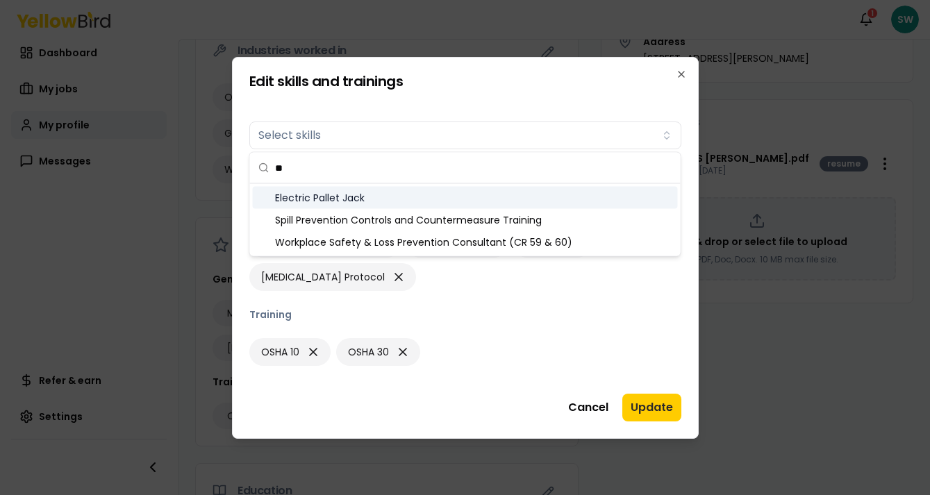
type input "*"
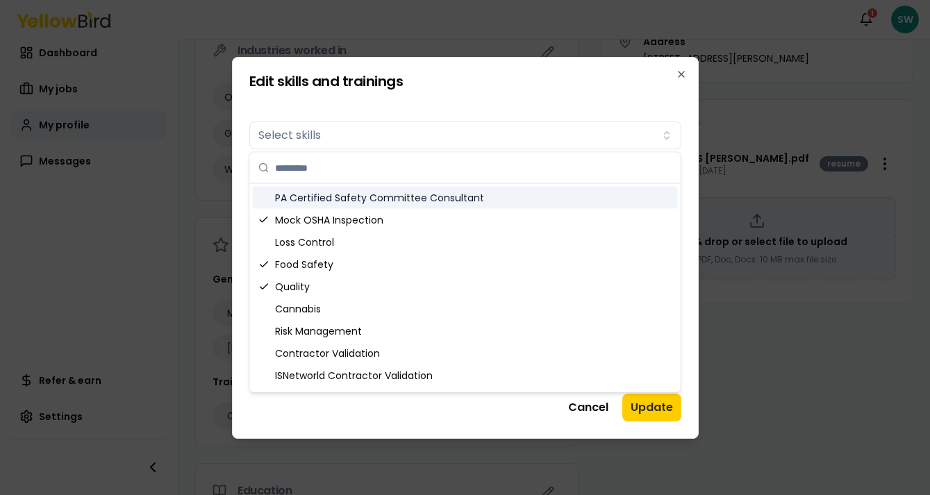
type input "*"
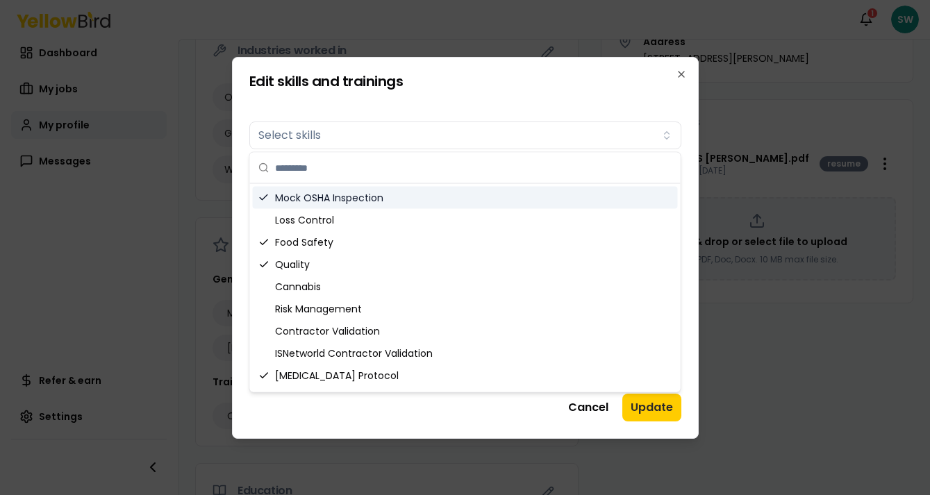
type input "*"
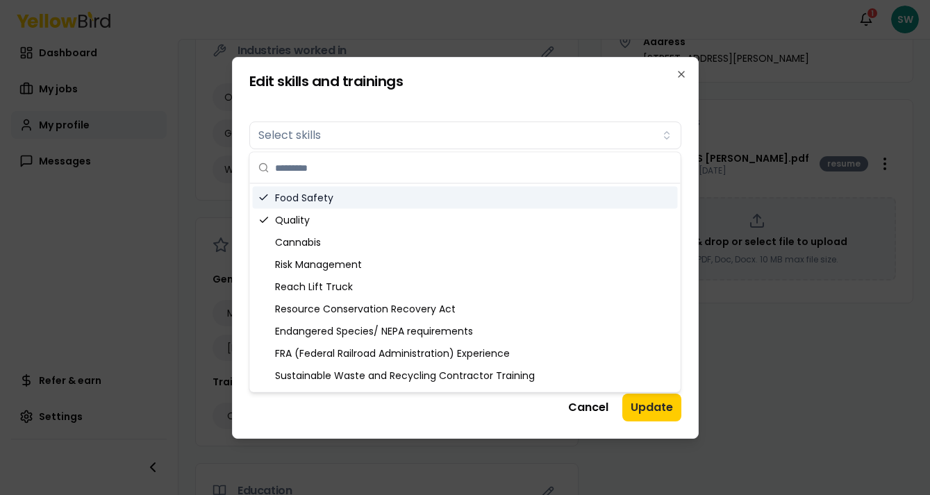
type input "*"
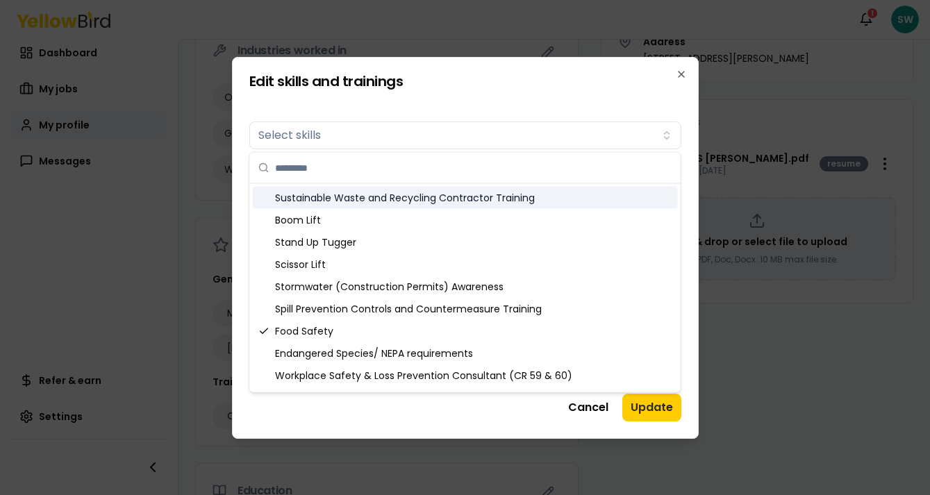
type input "*"
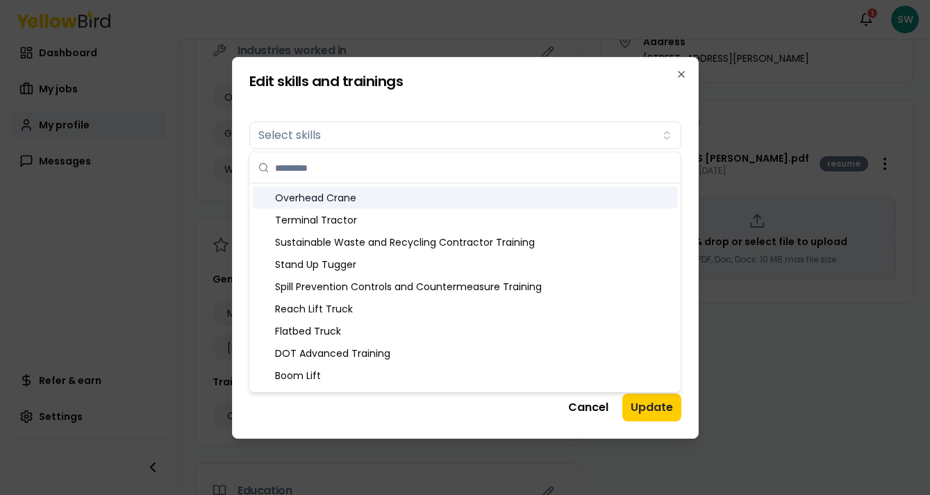
type input "*"
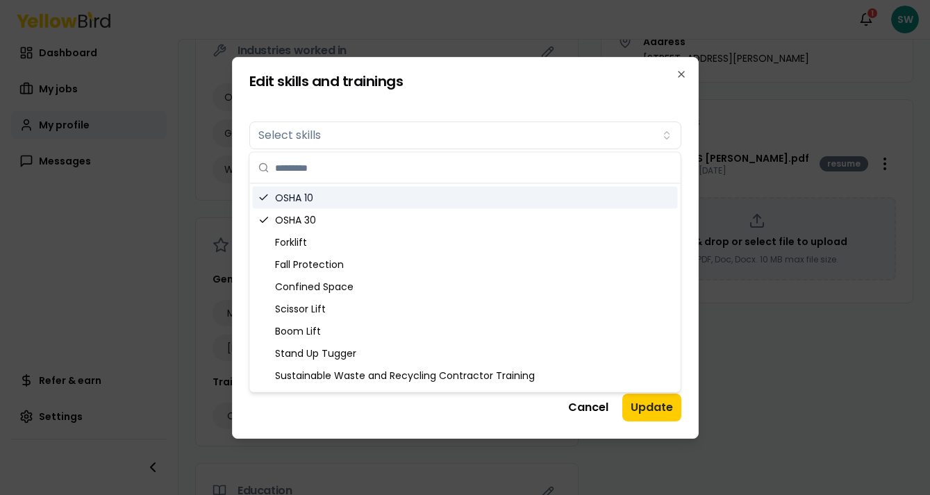
type input "*"
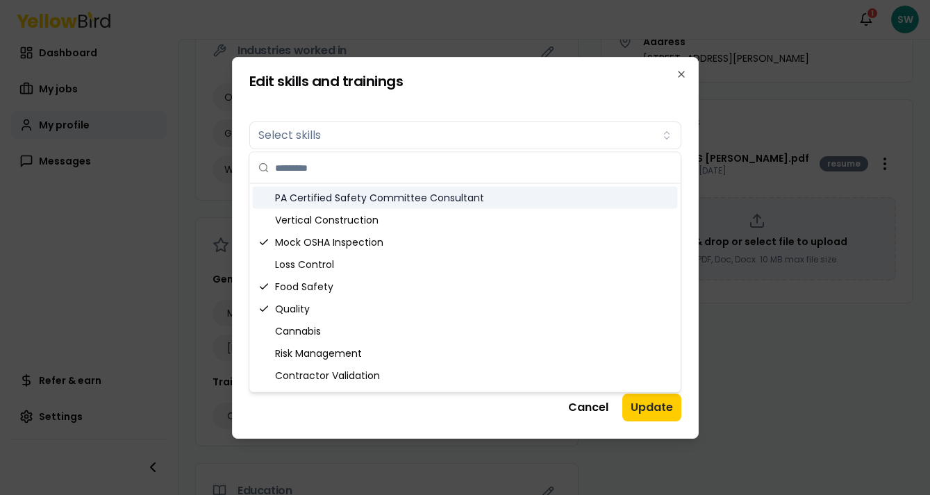
type input "*"
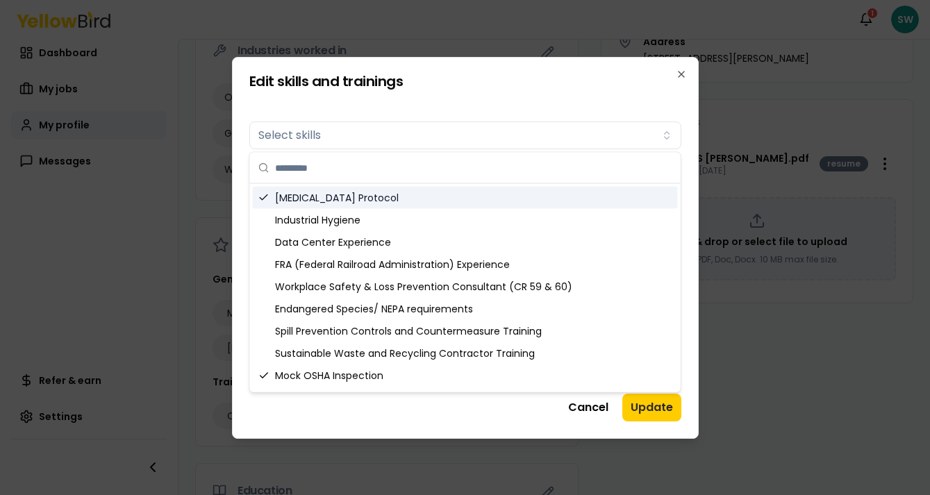
type input "*"
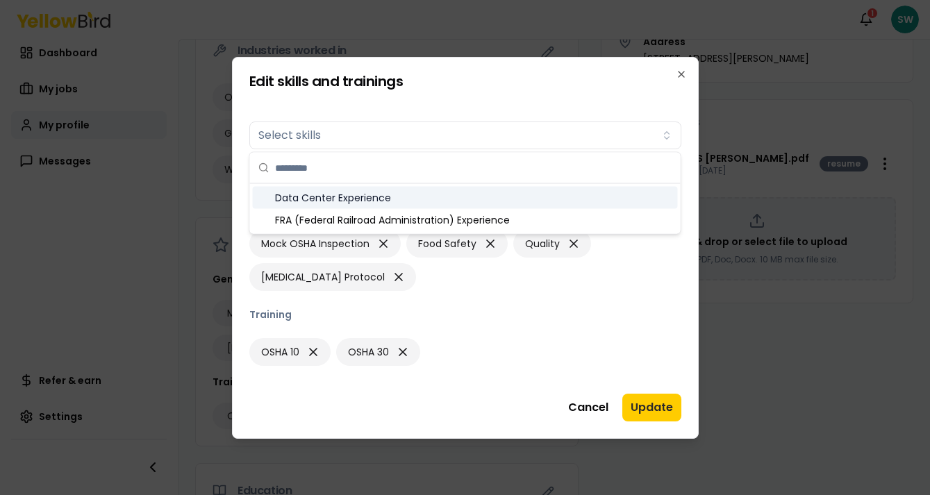
scroll to position [39, 0]
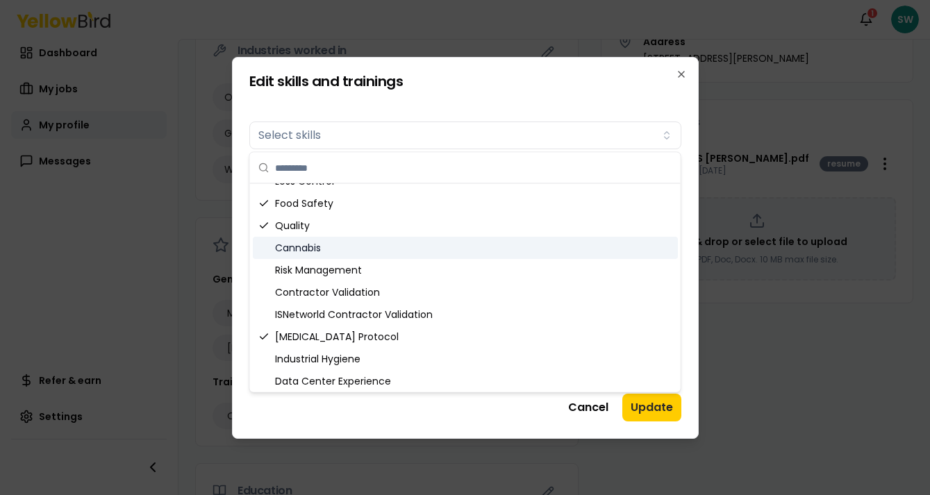
type input "*"
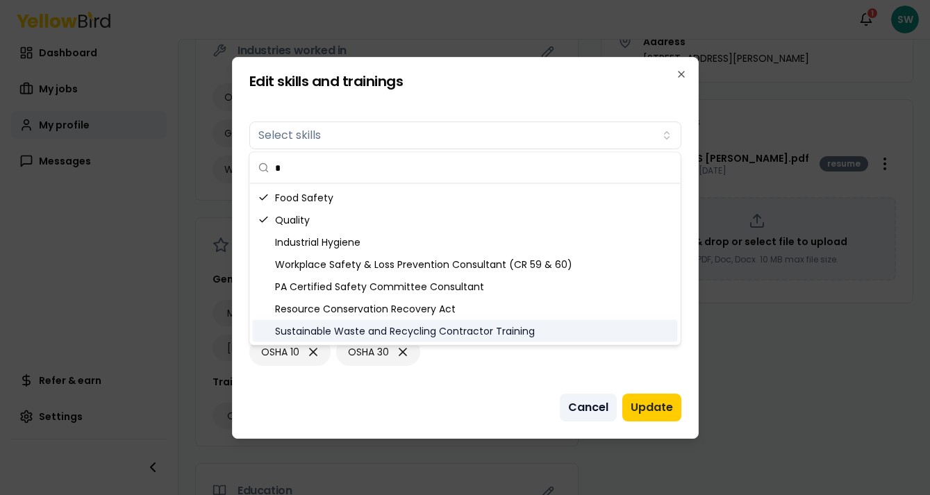
click at [581, 407] on button "Cancel" at bounding box center [588, 408] width 57 height 28
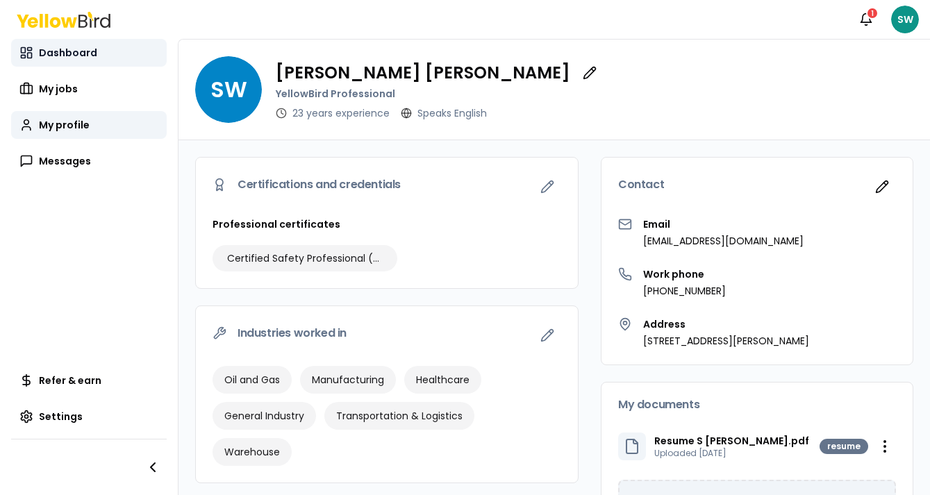
click at [78, 55] on span "Dashboard" at bounding box center [68, 53] width 58 height 14
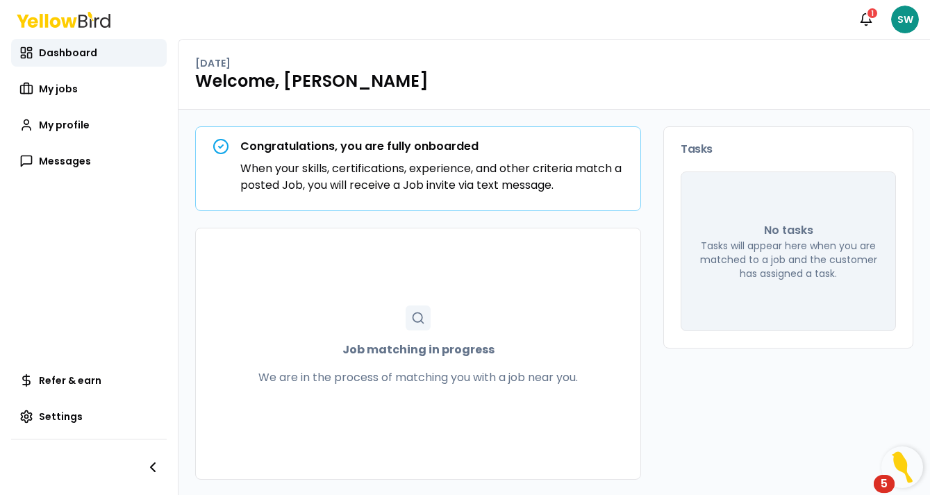
click at [415, 323] on icon at bounding box center [418, 318] width 14 height 14
click at [738, 286] on div "No tasks Tasks will appear here when you are matched to a job and the customer …" at bounding box center [788, 252] width 215 height 160
click at [59, 81] on link "My jobs" at bounding box center [89, 89] width 156 height 28
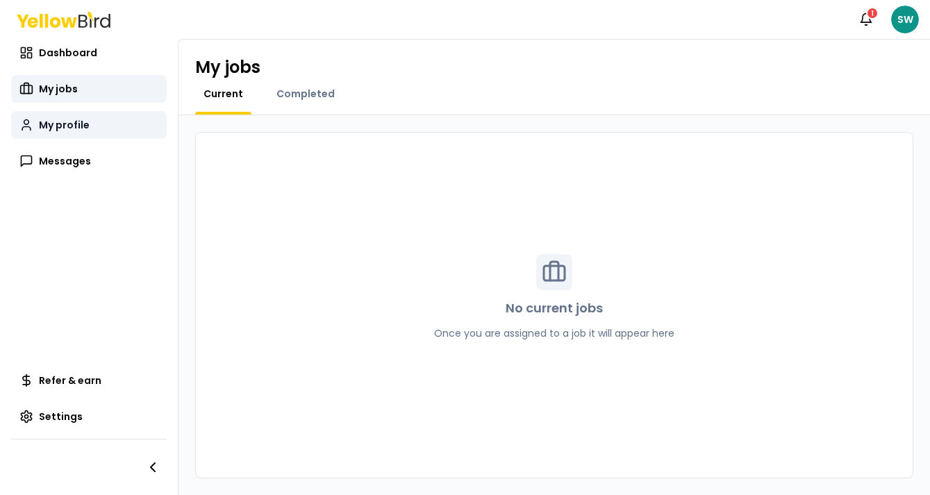
click at [55, 126] on span "My profile" at bounding box center [64, 125] width 51 height 14
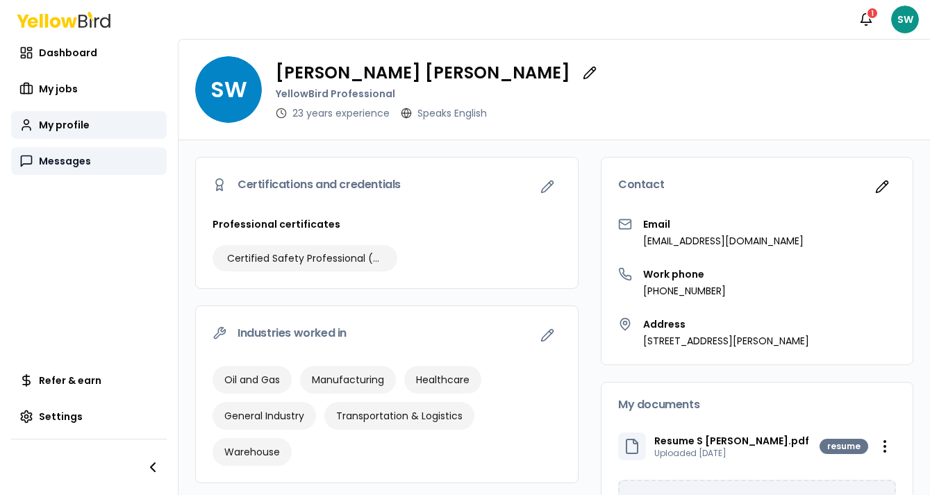
click at [58, 158] on span "Messages" at bounding box center [65, 161] width 52 height 14
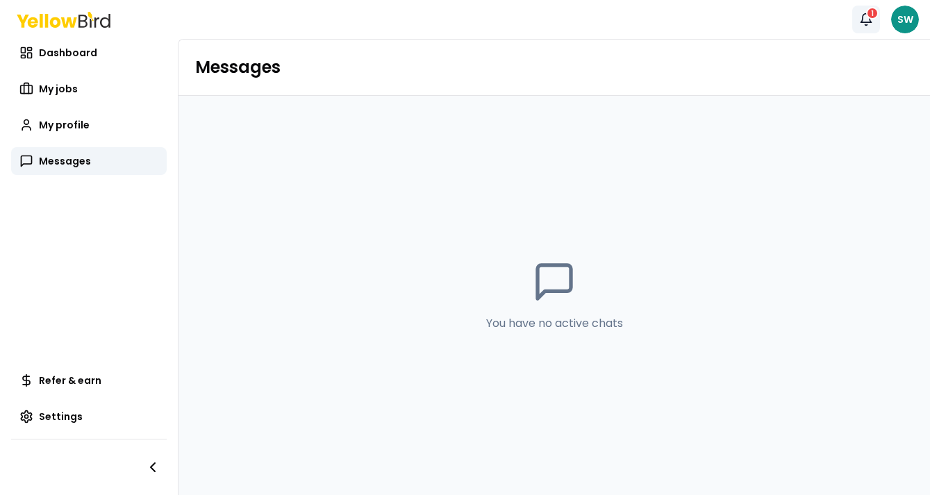
click at [868, 19] on icon "button" at bounding box center [866, 20] width 14 height 14
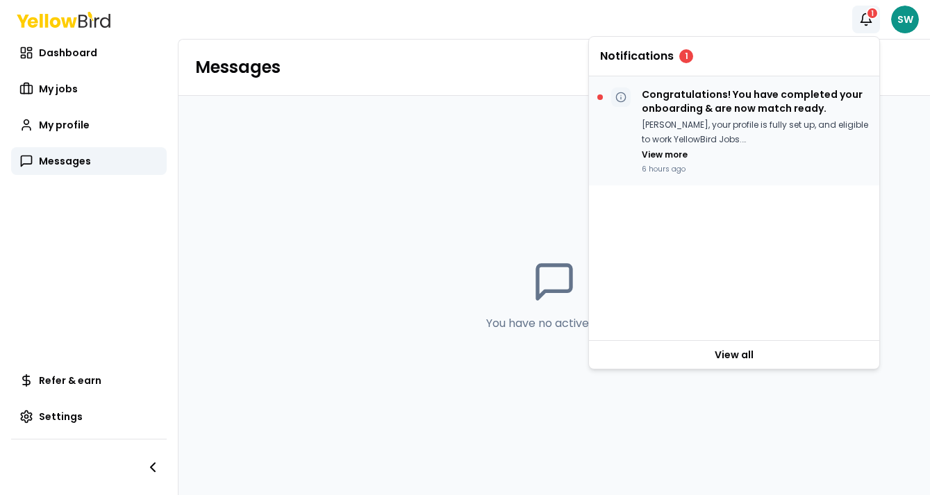
click at [766, 96] on p "Congratulations! You have completed your onboarding & are now match ready." at bounding box center [755, 102] width 226 height 28
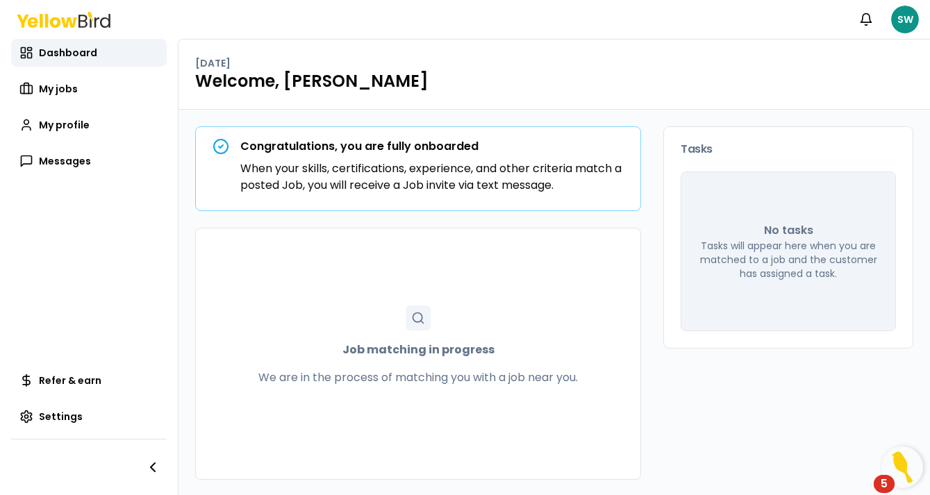
click at [883, 484] on div "5" at bounding box center [884, 493] width 7 height 18
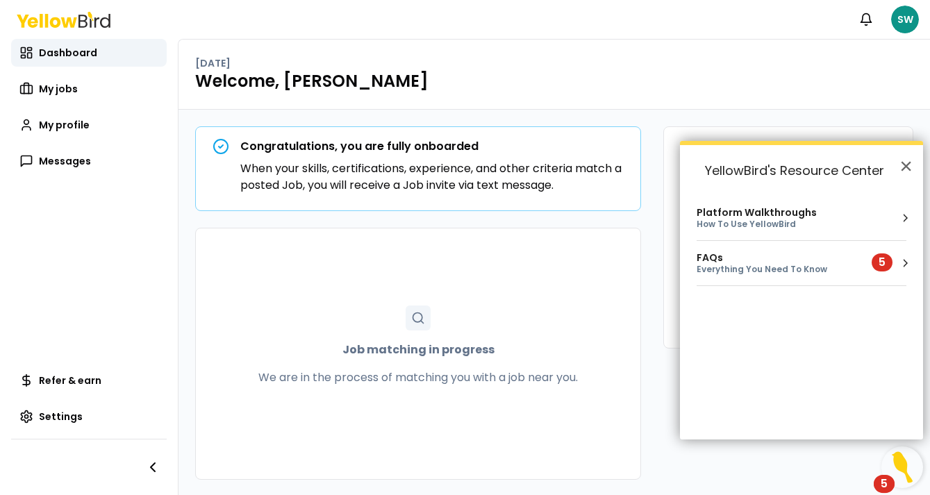
click at [884, 222] on div "Platform Walkthroughs How To Use YellowBird" at bounding box center [802, 218] width 210 height 22
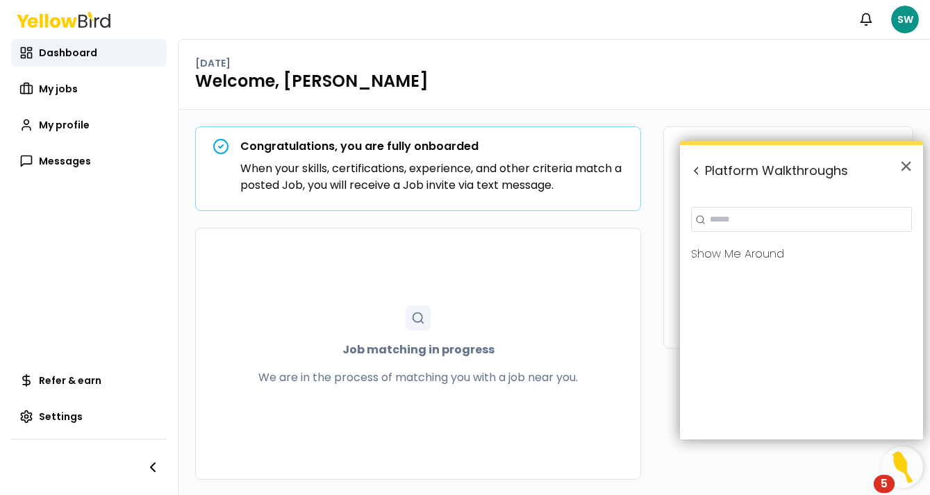
click at [700, 170] on button "Back to Resource Center Home" at bounding box center [697, 171] width 14 height 14
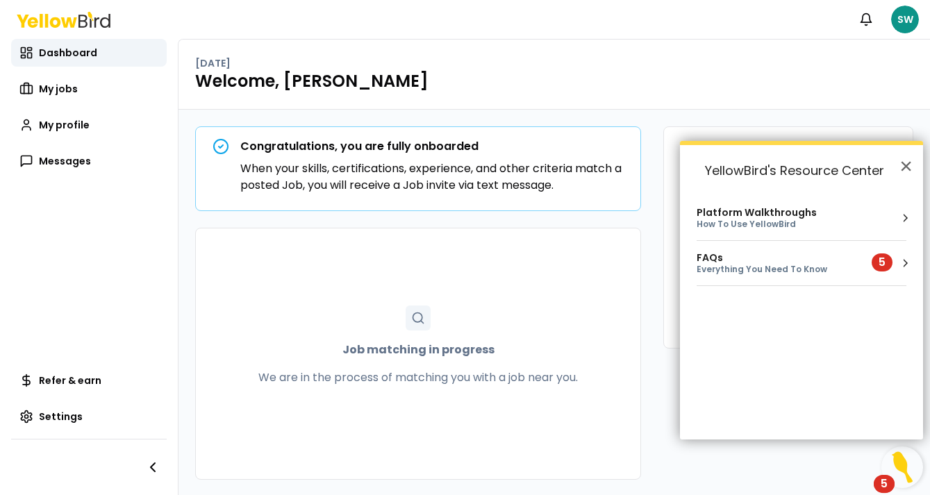
click at [877, 263] on div "5" at bounding box center [882, 263] width 21 height 18
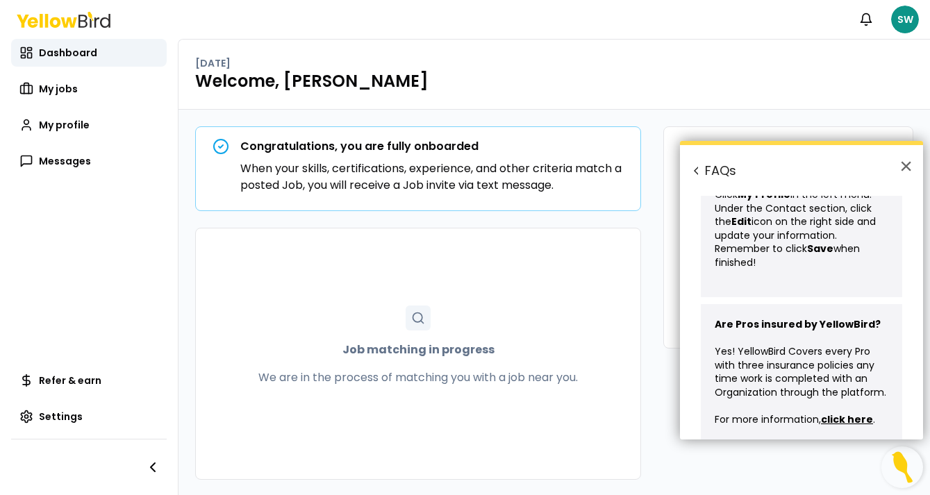
scroll to position [719, 0]
click at [58, 117] on link "My profile" at bounding box center [89, 125] width 156 height 28
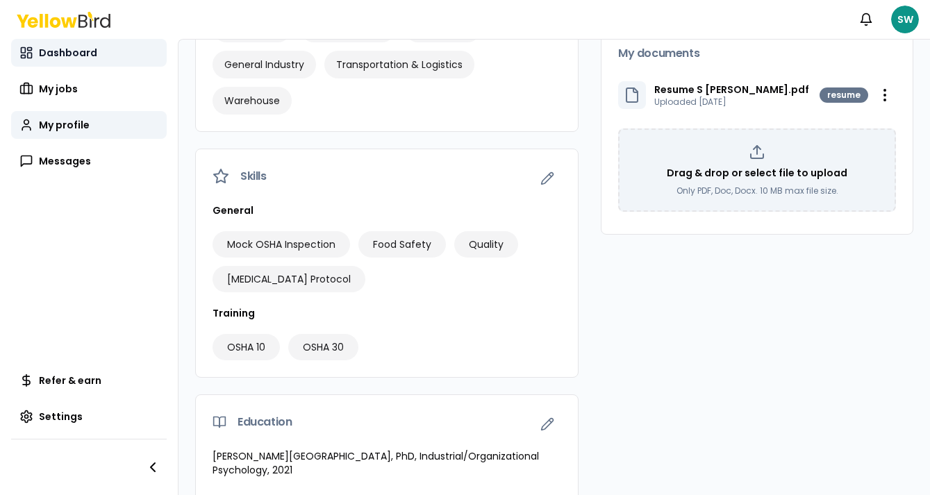
scroll to position [351, 0]
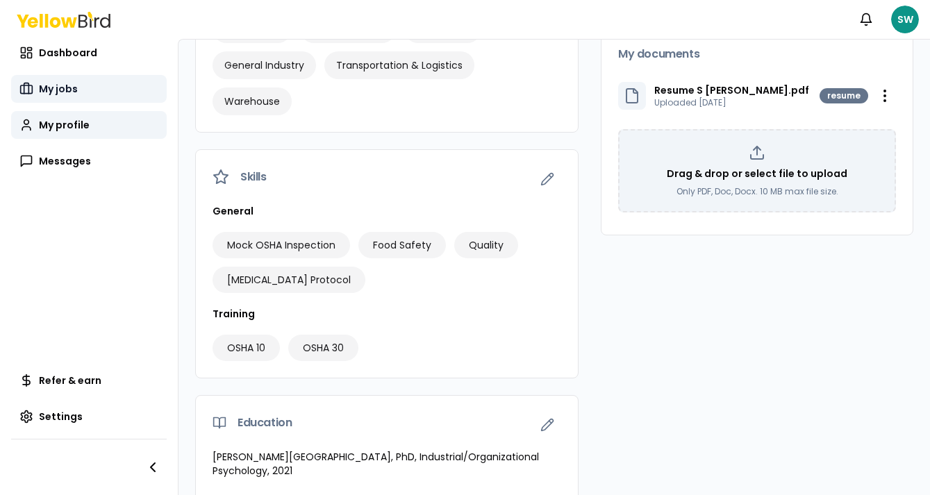
click at [59, 85] on span "My jobs" at bounding box center [58, 89] width 39 height 14
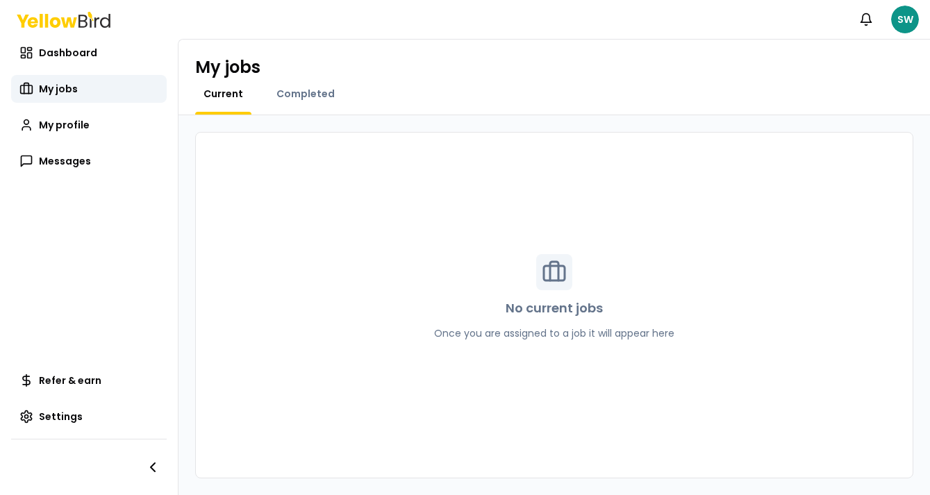
click at [66, 37] on div "Notifications SW" at bounding box center [465, 19] width 930 height 39
